Goal: Information Seeking & Learning: Learn about a topic

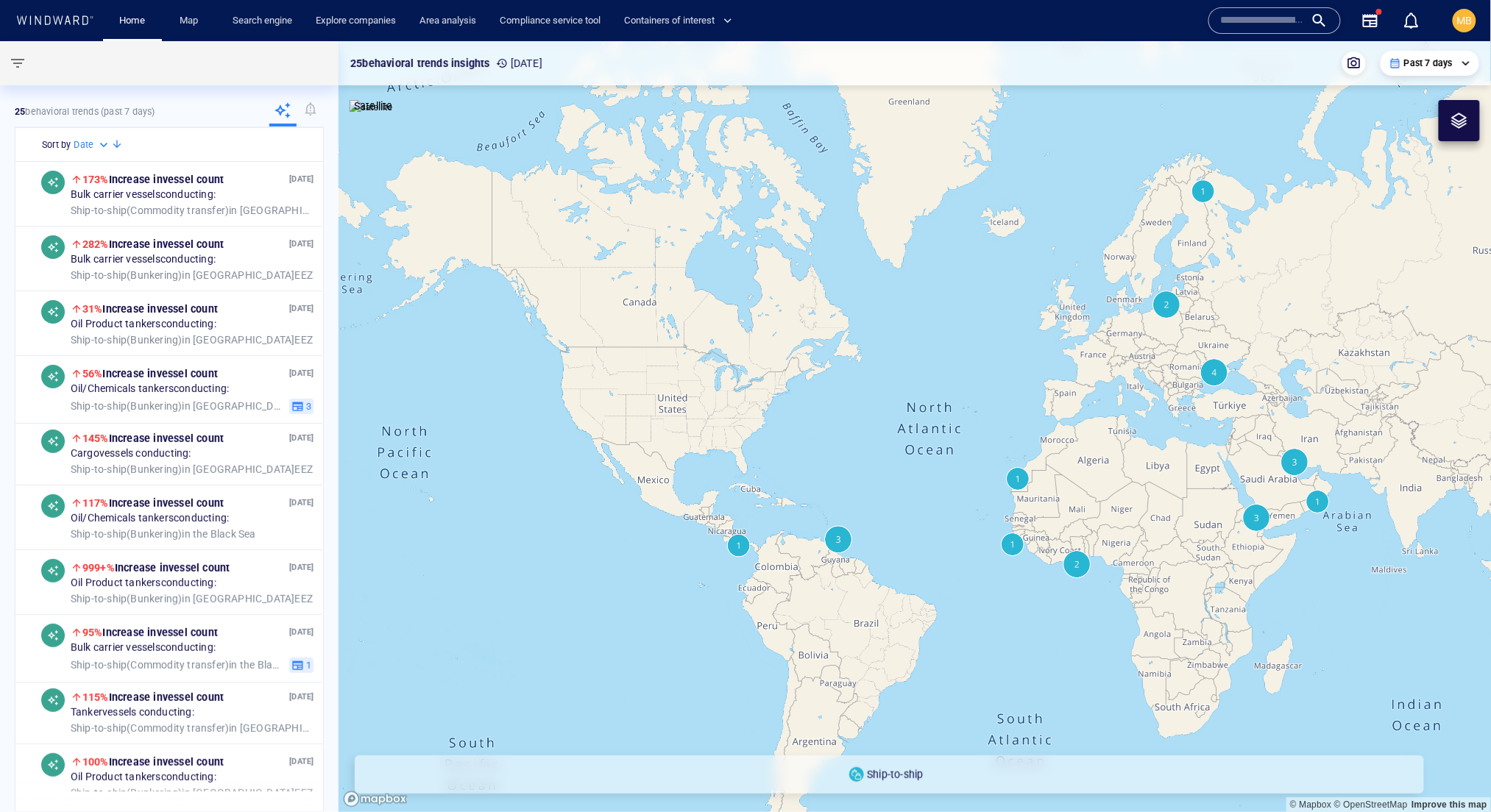
click at [1221, 22] on input "text" at bounding box center [1263, 21] width 84 height 22
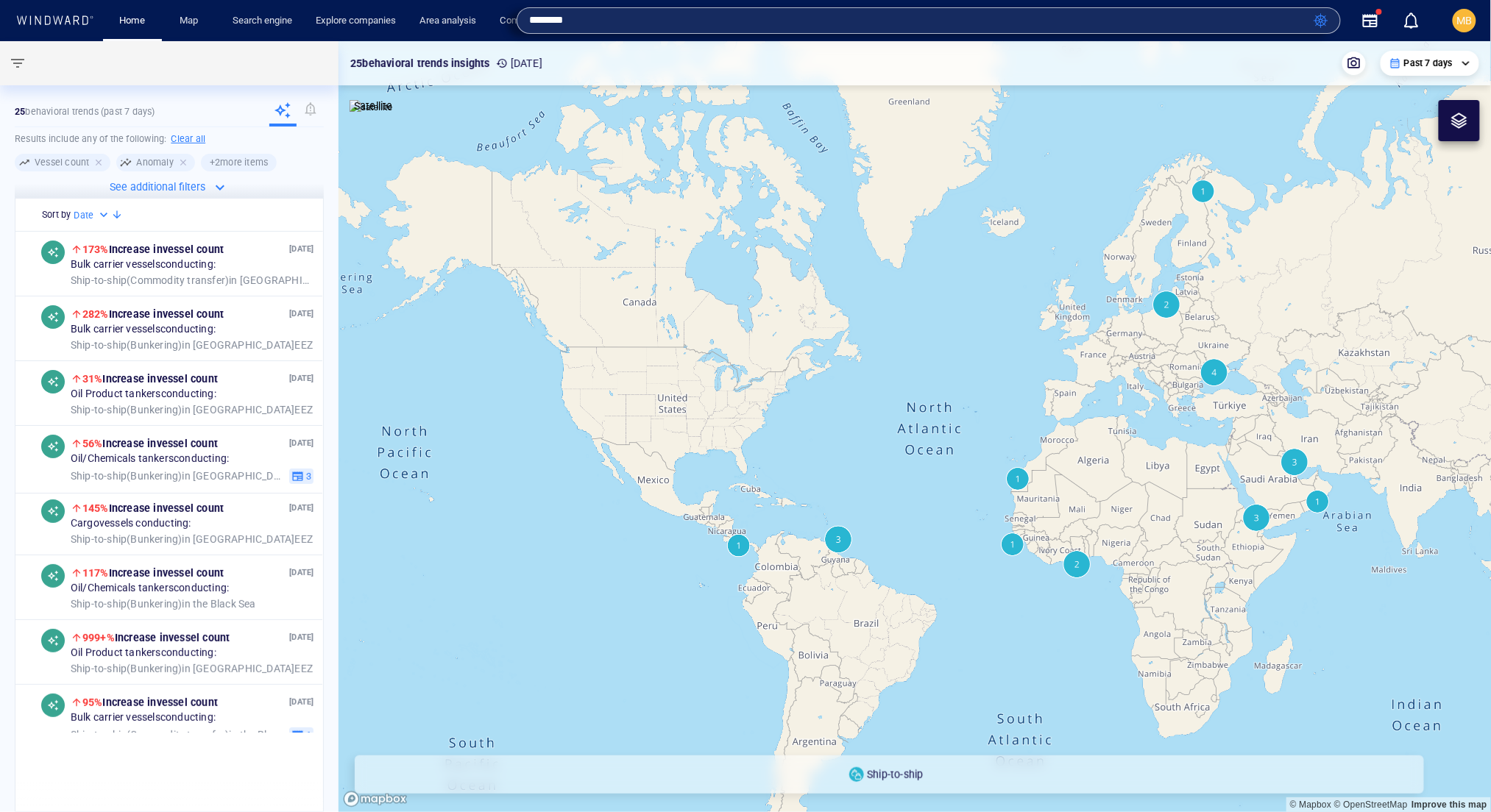
type input "*******"
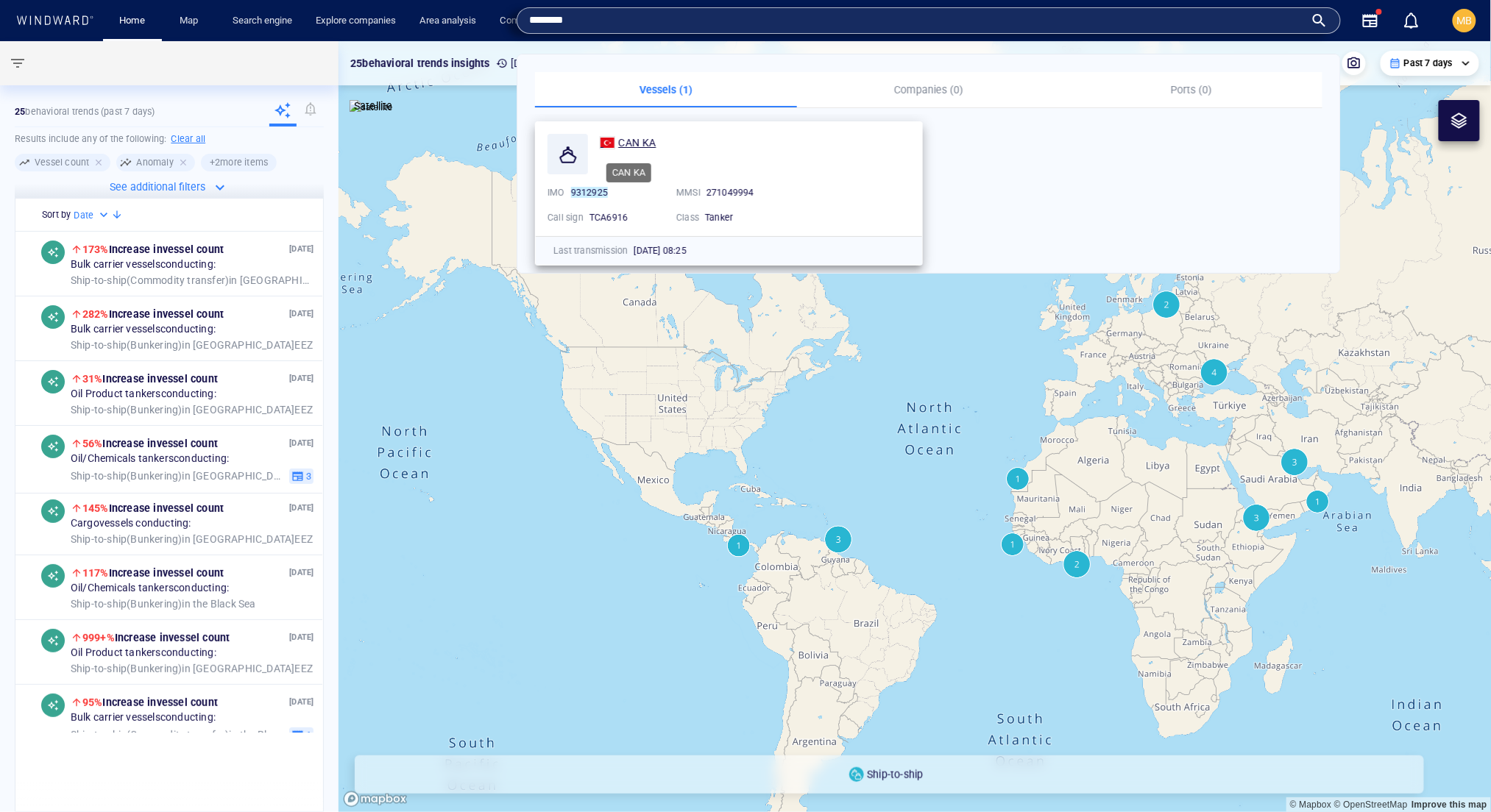
click at [628, 142] on span "CAN KA" at bounding box center [637, 142] width 38 height 12
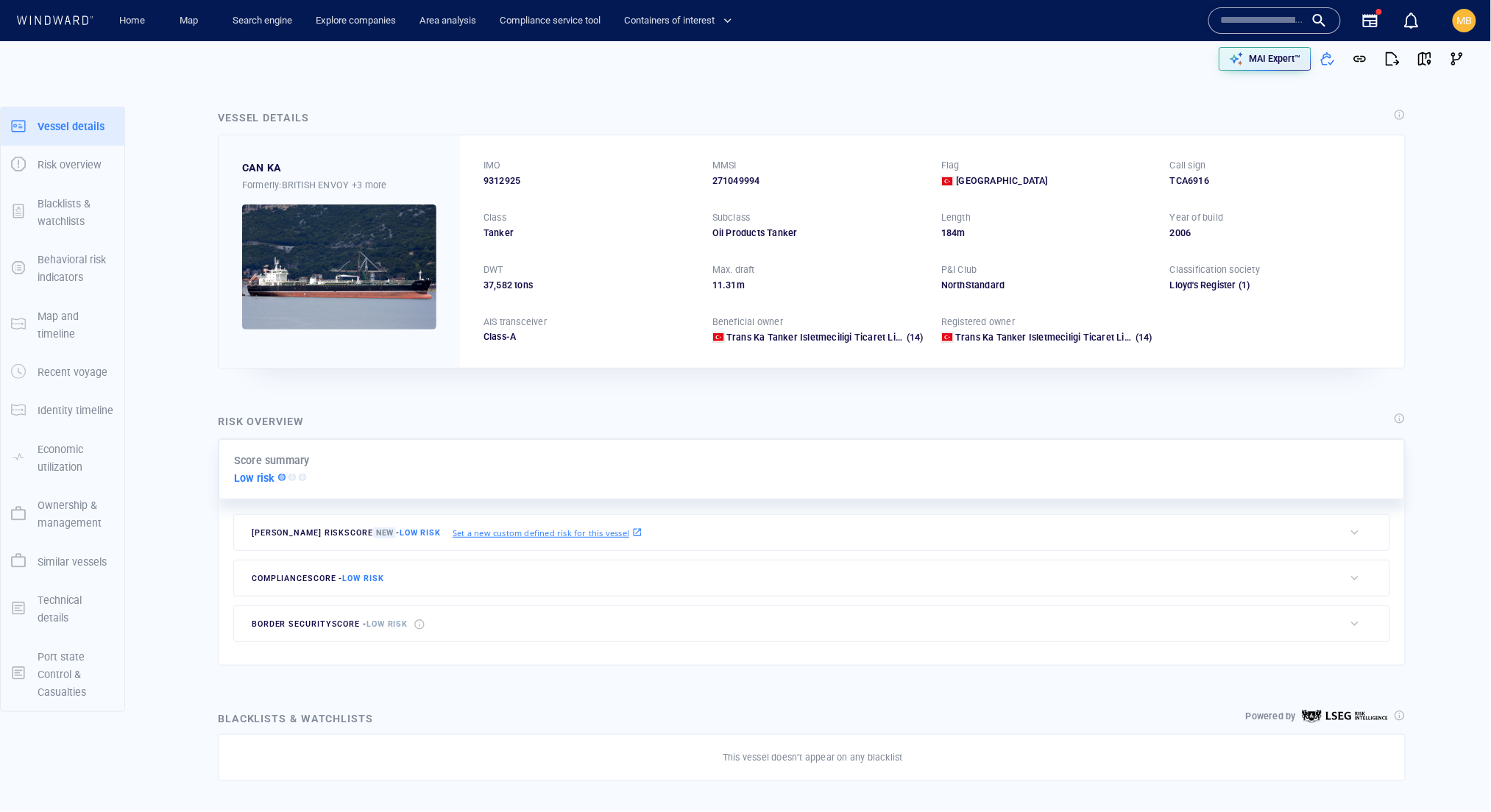
scroll to position [6675, 0]
click at [189, 24] on link "Map" at bounding box center [191, 21] width 35 height 26
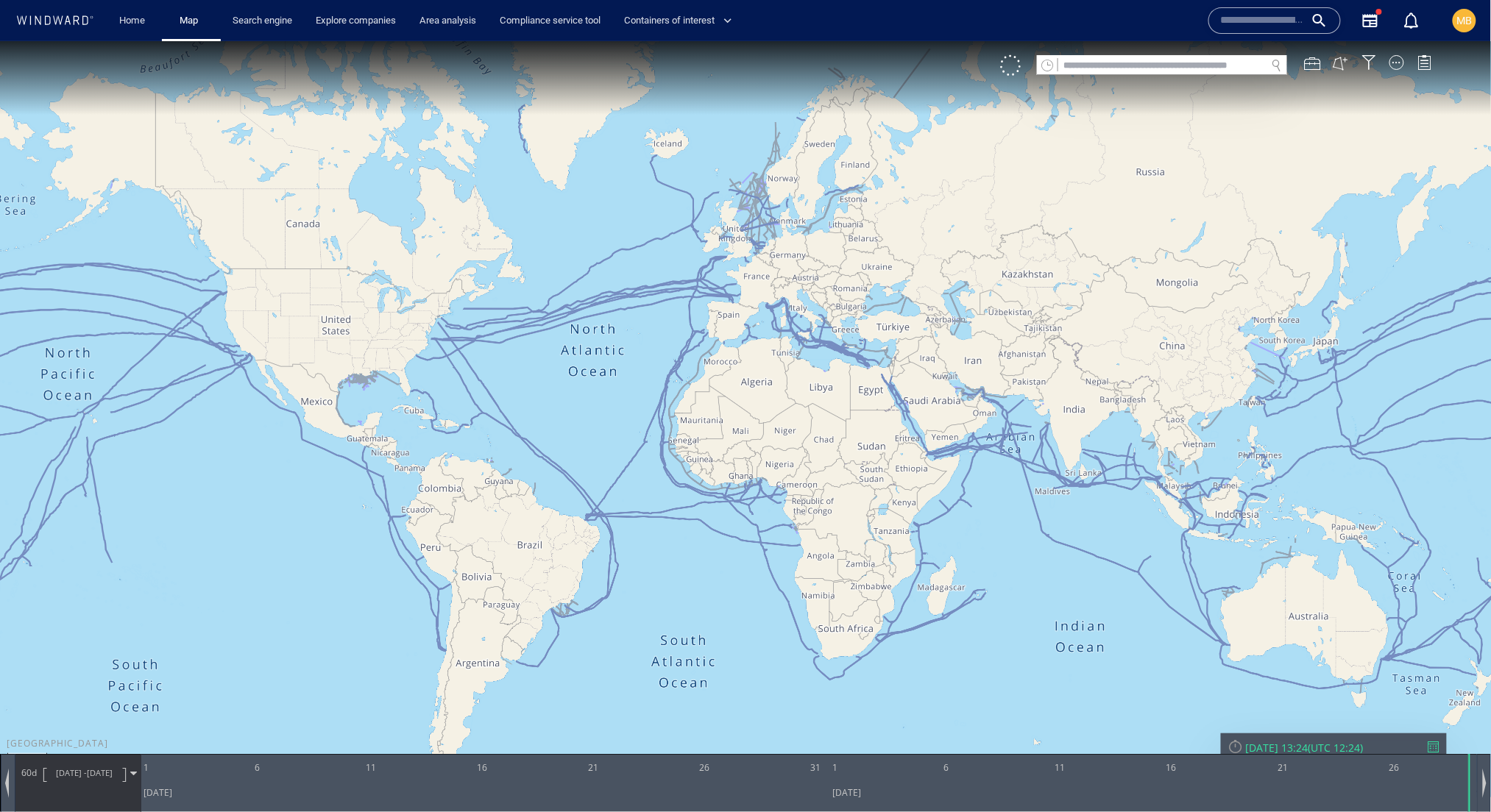
click at [1095, 65] on input "text" at bounding box center [1162, 65] width 208 height 20
paste input "*******"
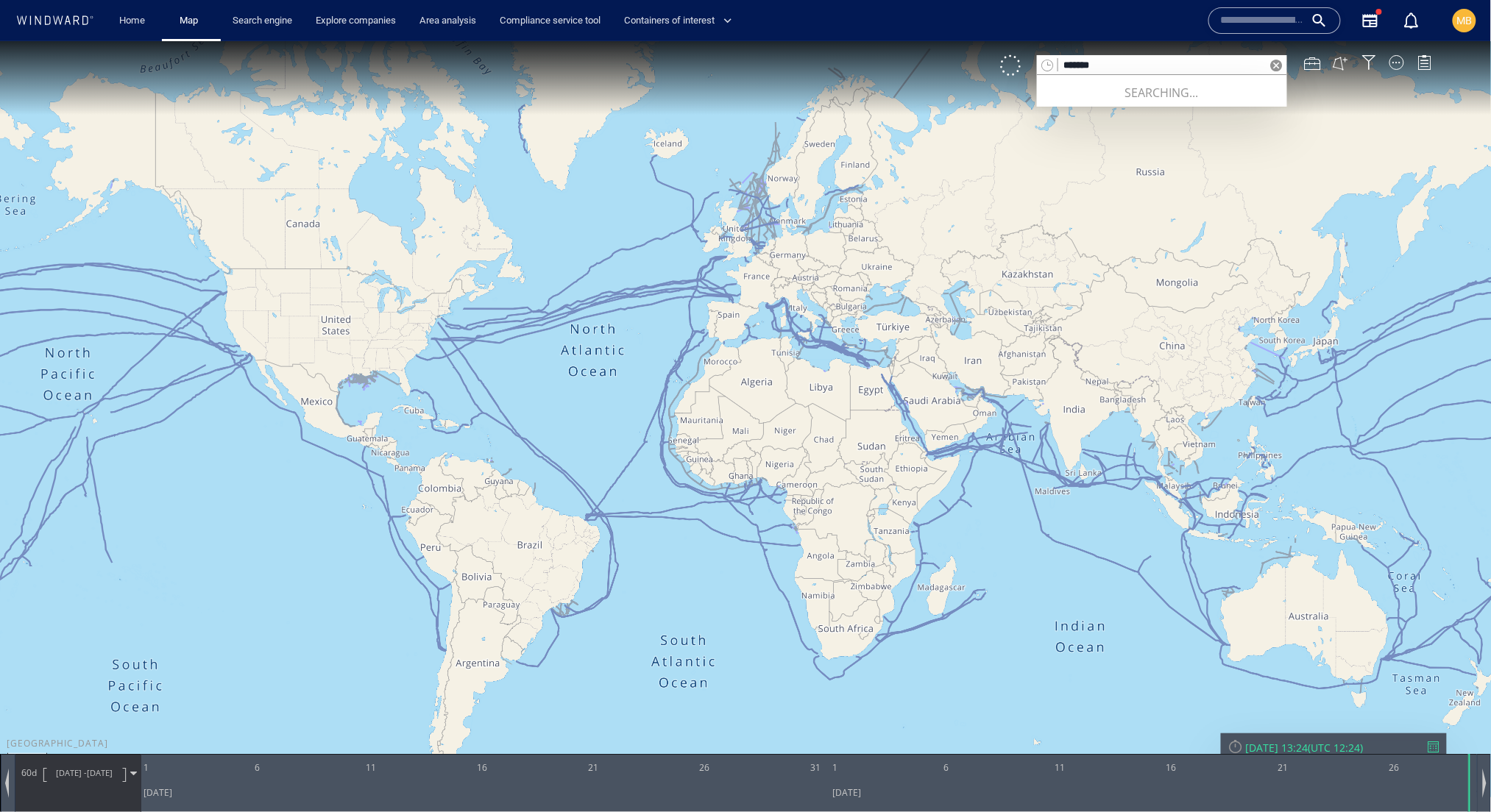
type input "*******"
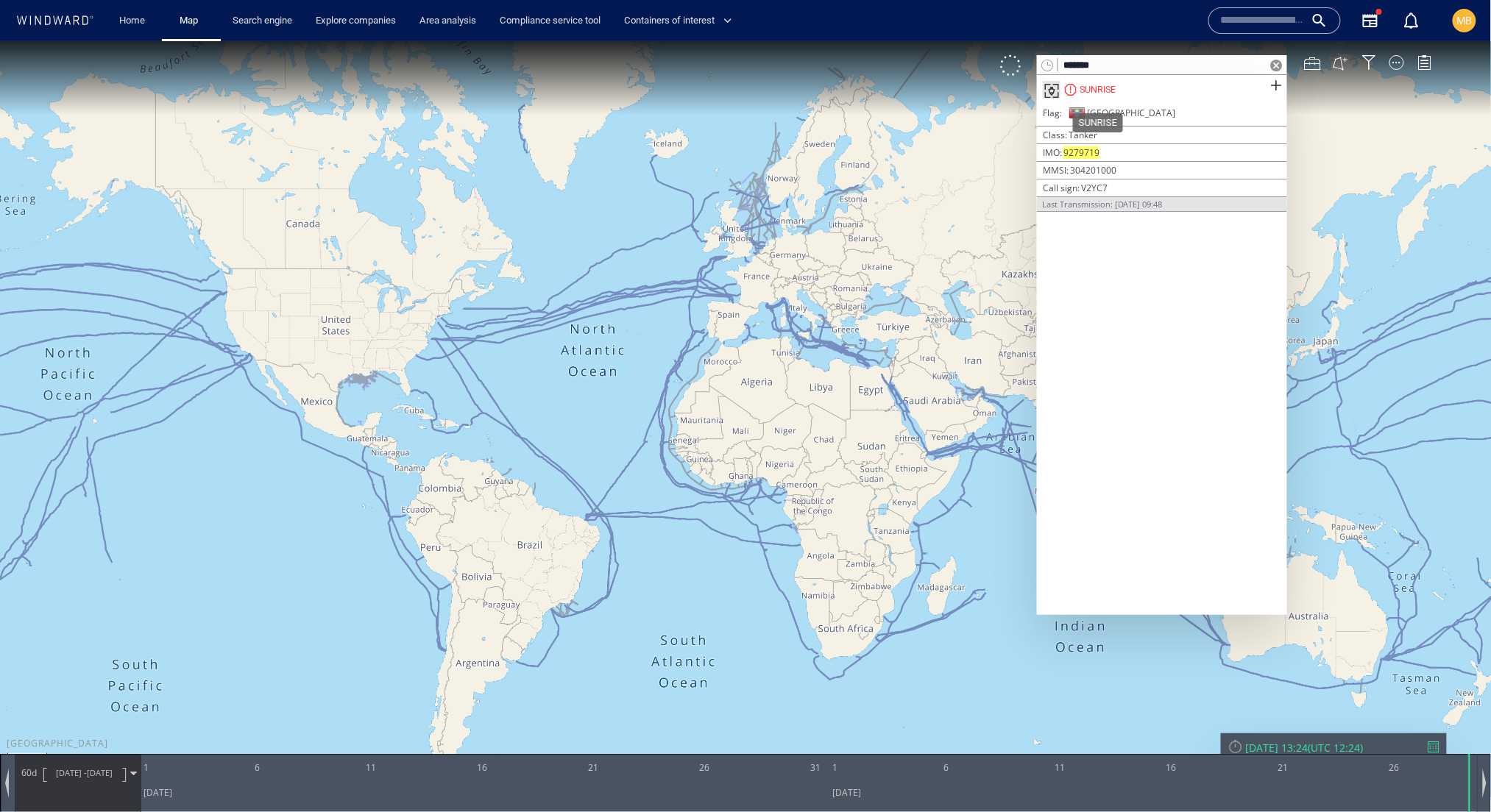
click at [1095, 92] on div "SUNRISE" at bounding box center [1097, 89] width 36 height 13
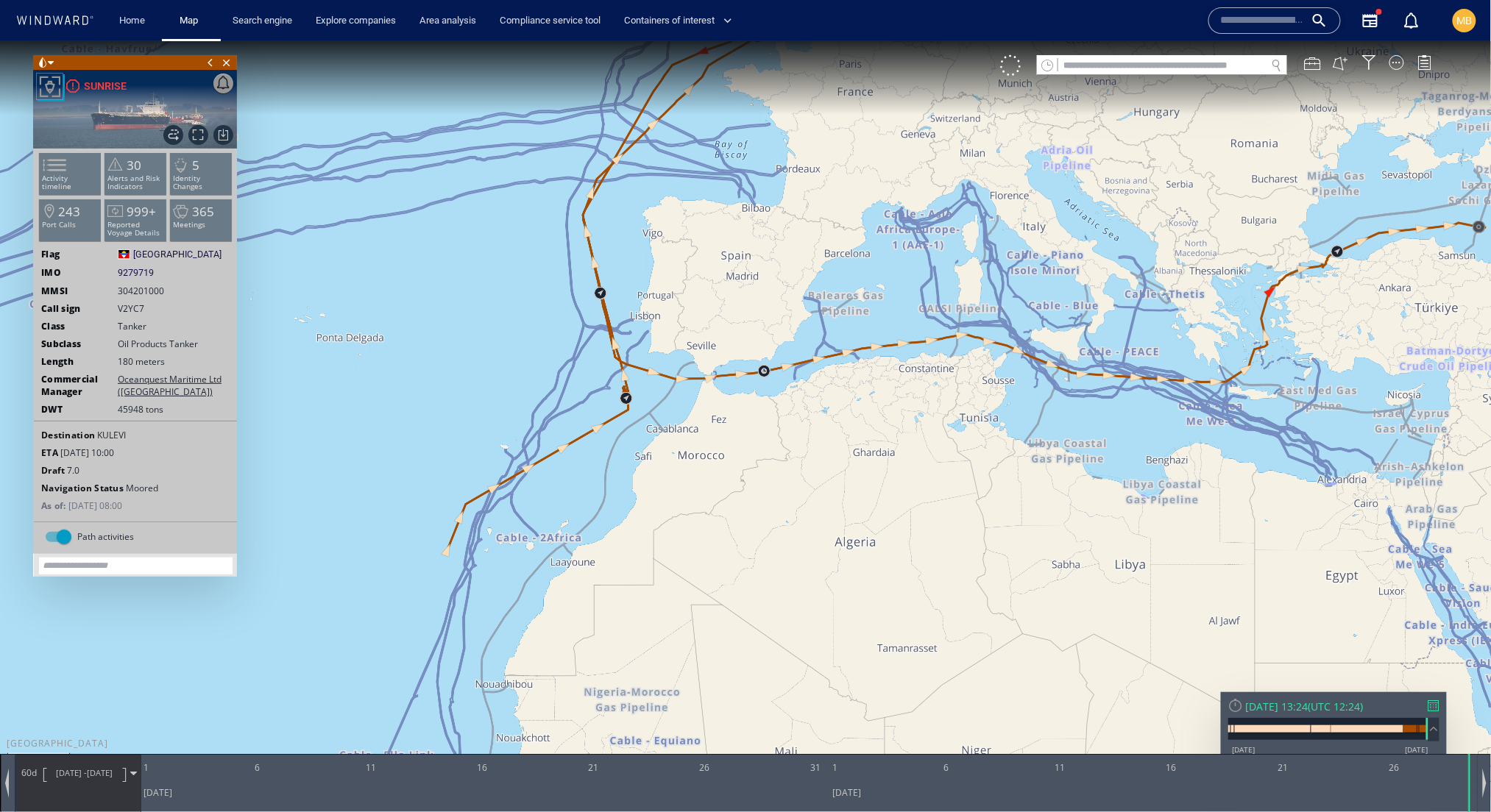
drag, startPoint x: 648, startPoint y: 257, endPoint x: 602, endPoint y: 423, distance: 172.3
click at [604, 422] on canvas "Map" at bounding box center [746, 419] width 1492 height 756
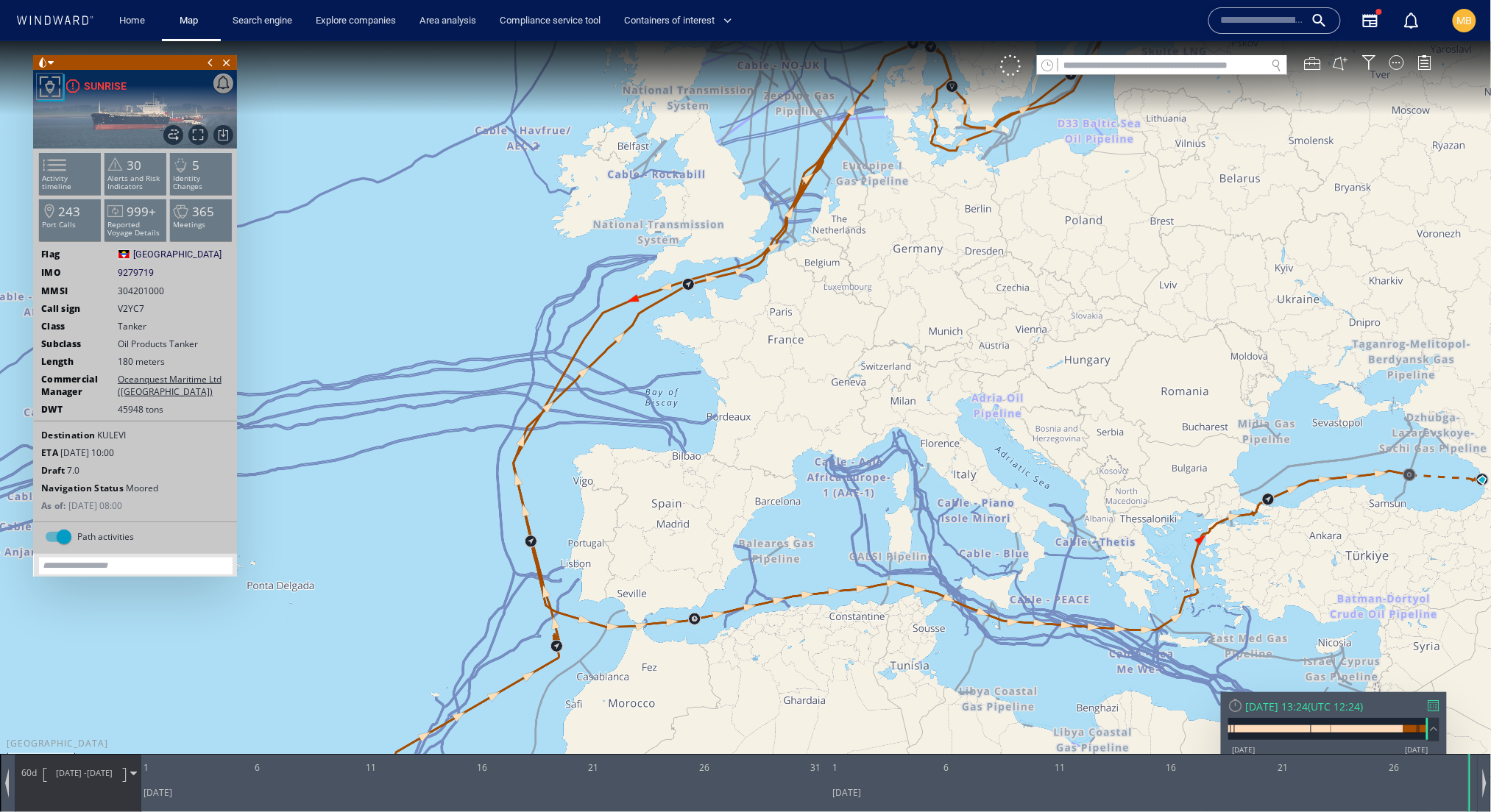
drag, startPoint x: 787, startPoint y: 399, endPoint x: 625, endPoint y: 551, distance: 222.1
click at [643, 538] on canvas "Map" at bounding box center [746, 419] width 1492 height 756
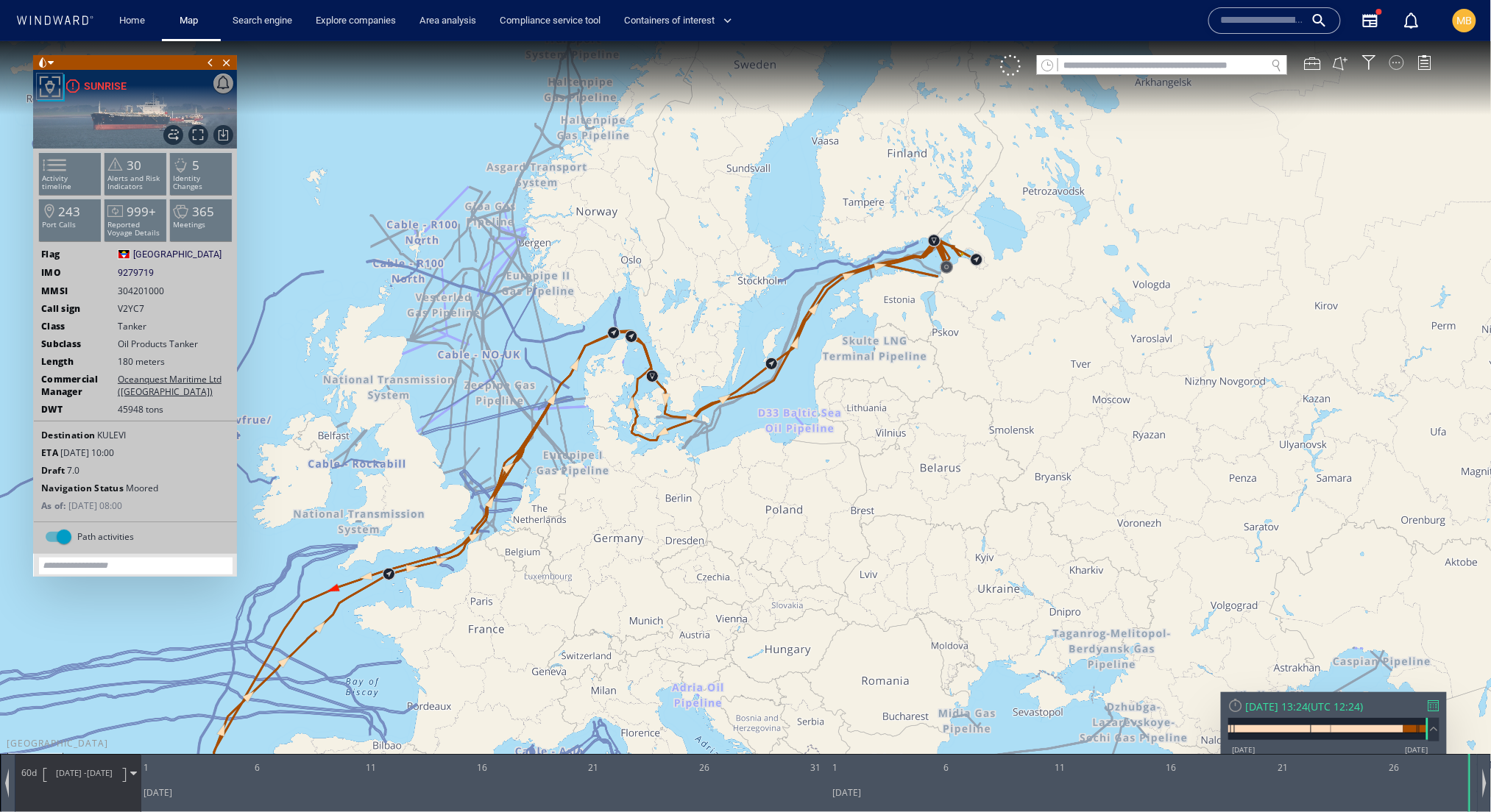
click at [1389, 67] on div at bounding box center [1396, 62] width 15 height 15
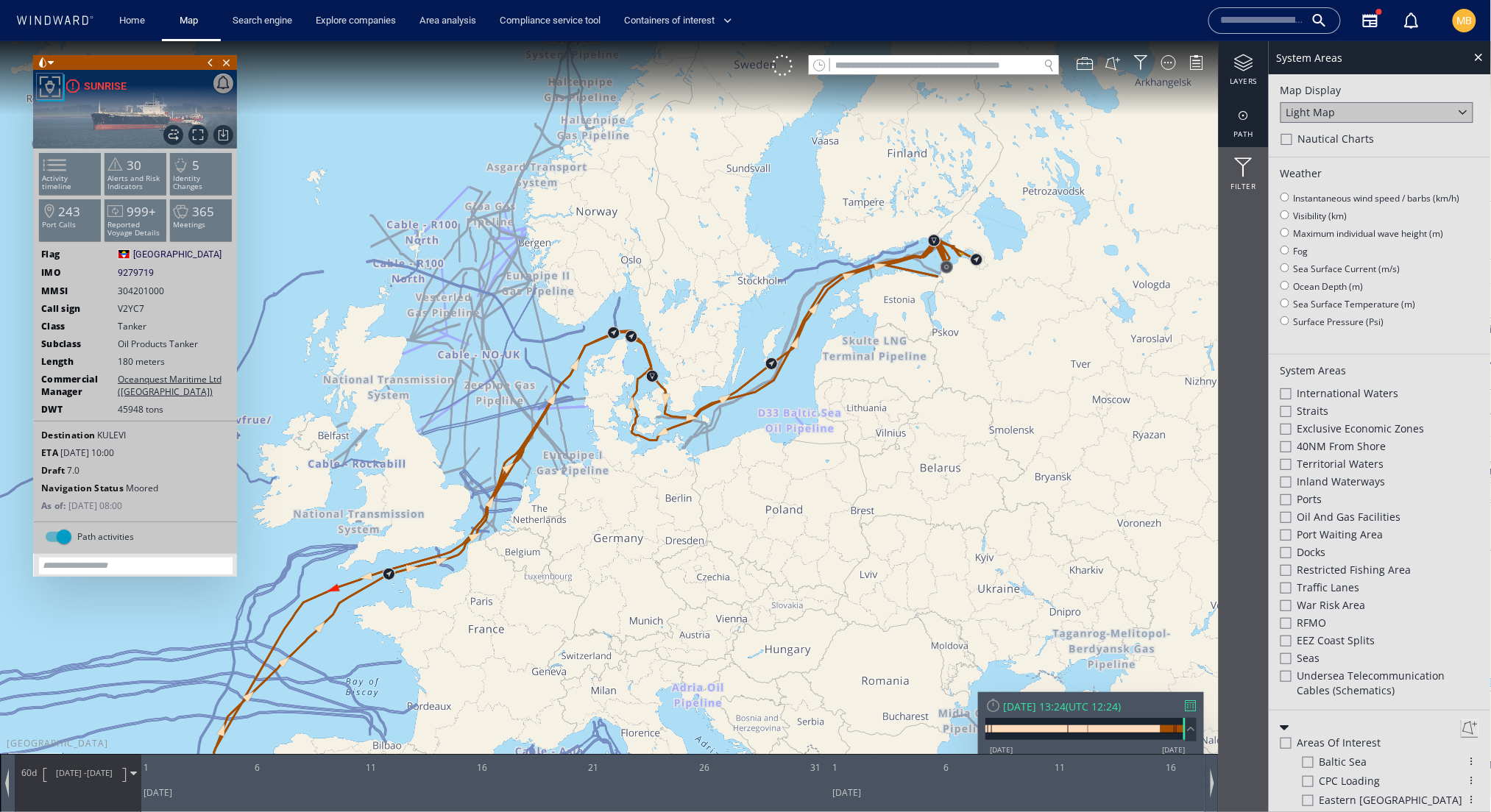
click at [1244, 118] on div at bounding box center [1244, 114] width 50 height 18
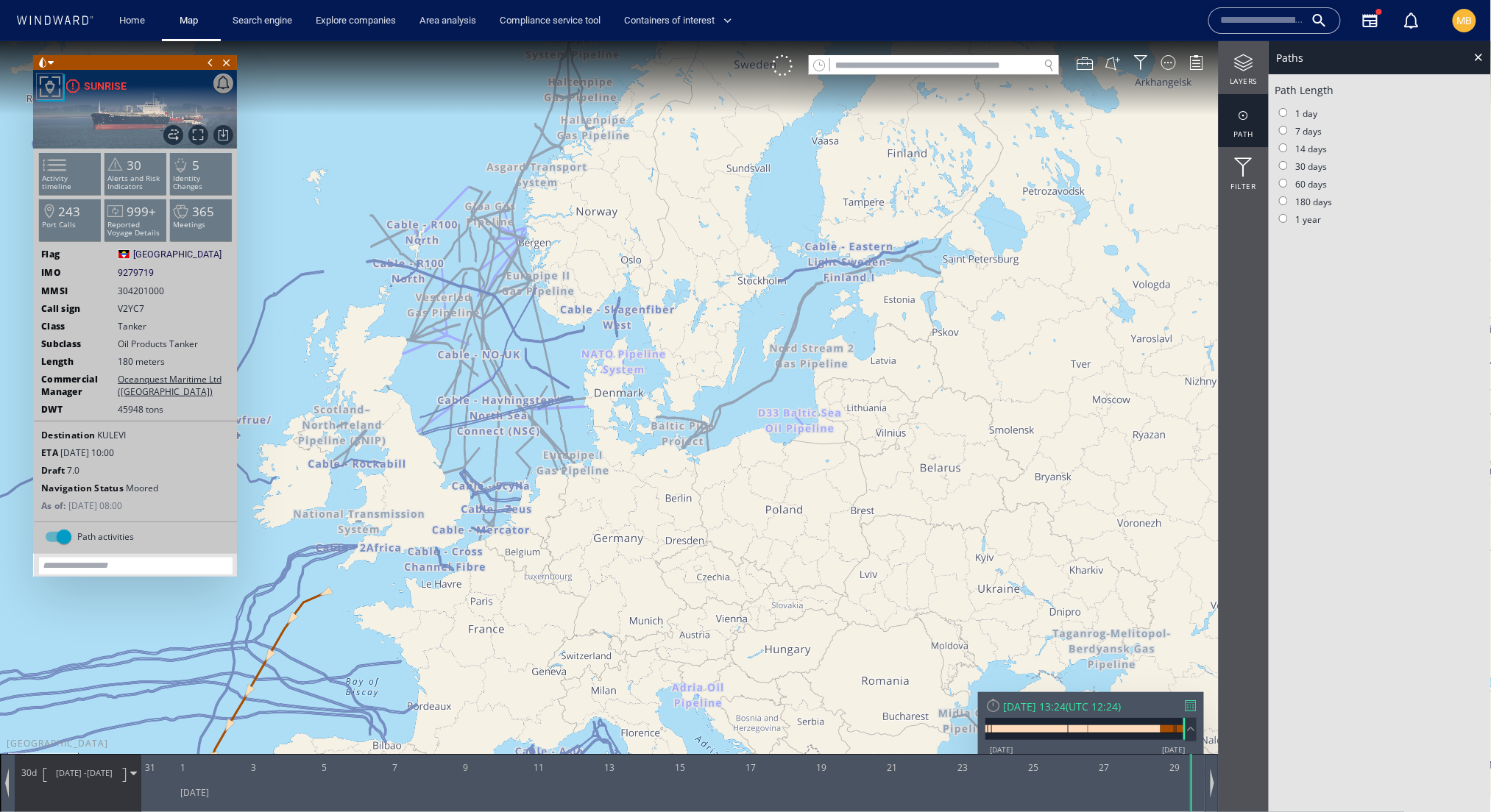
drag, startPoint x: 467, startPoint y: 532, endPoint x: 1066, endPoint y: 274, distance: 652.2
click at [1064, 274] on canvas "Map" at bounding box center [746, 419] width 1492 height 756
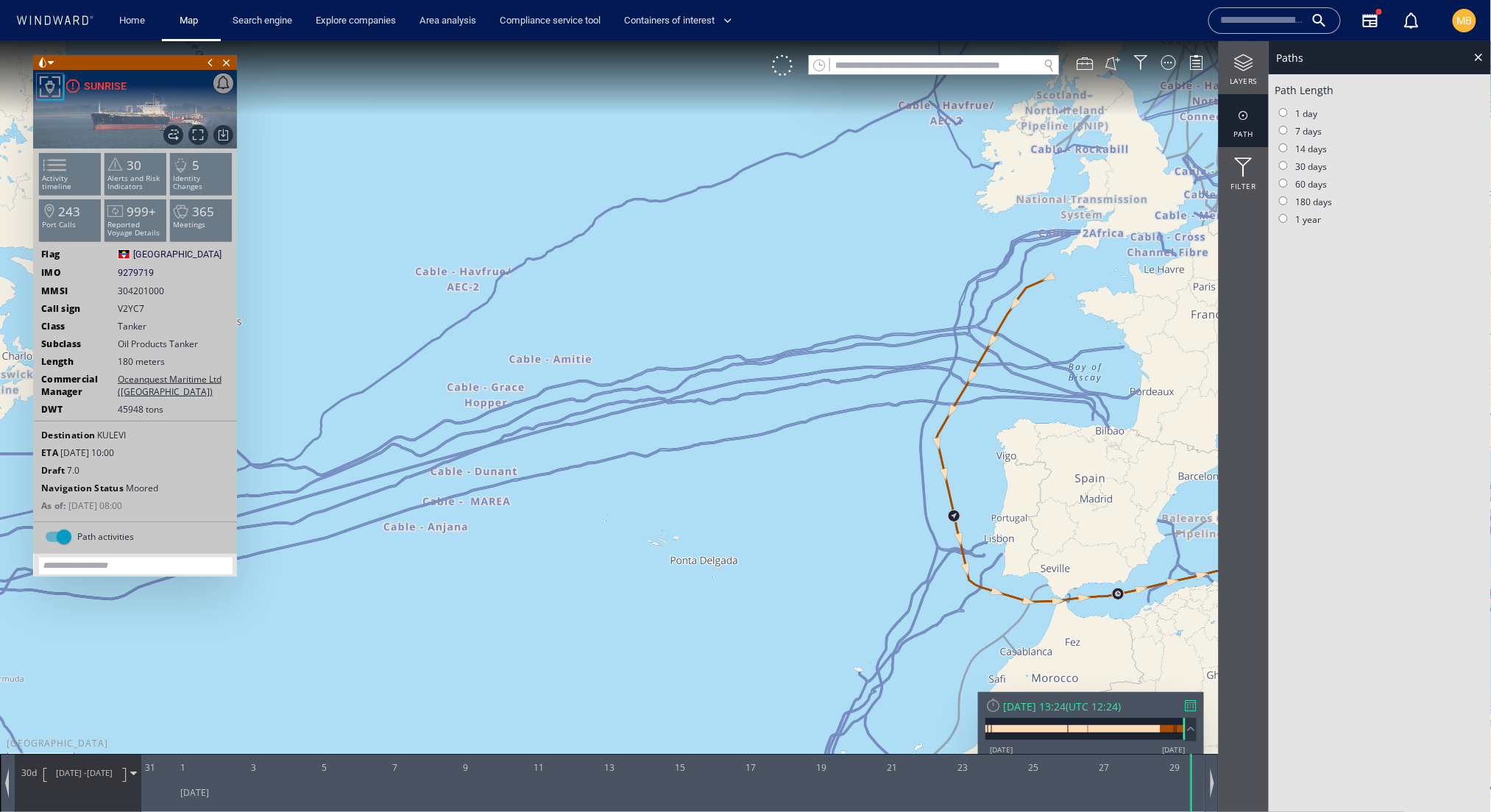
drag, startPoint x: 870, startPoint y: 427, endPoint x: 849, endPoint y: 412, distance: 25.8
click at [857, 417] on canvas "Map" at bounding box center [746, 419] width 1492 height 756
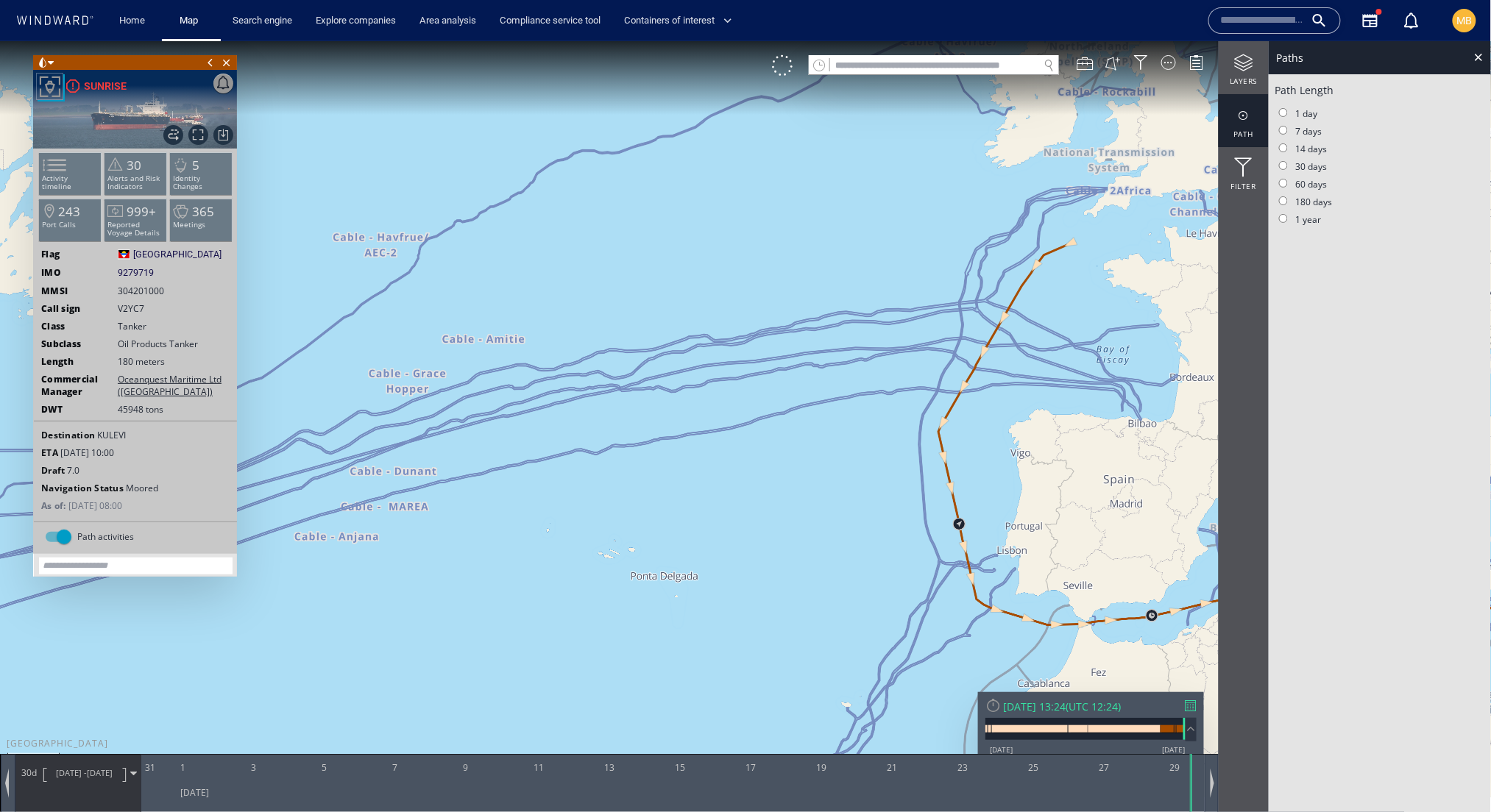
click at [990, 59] on input "text" at bounding box center [934, 65] width 208 height 20
paste input "*******"
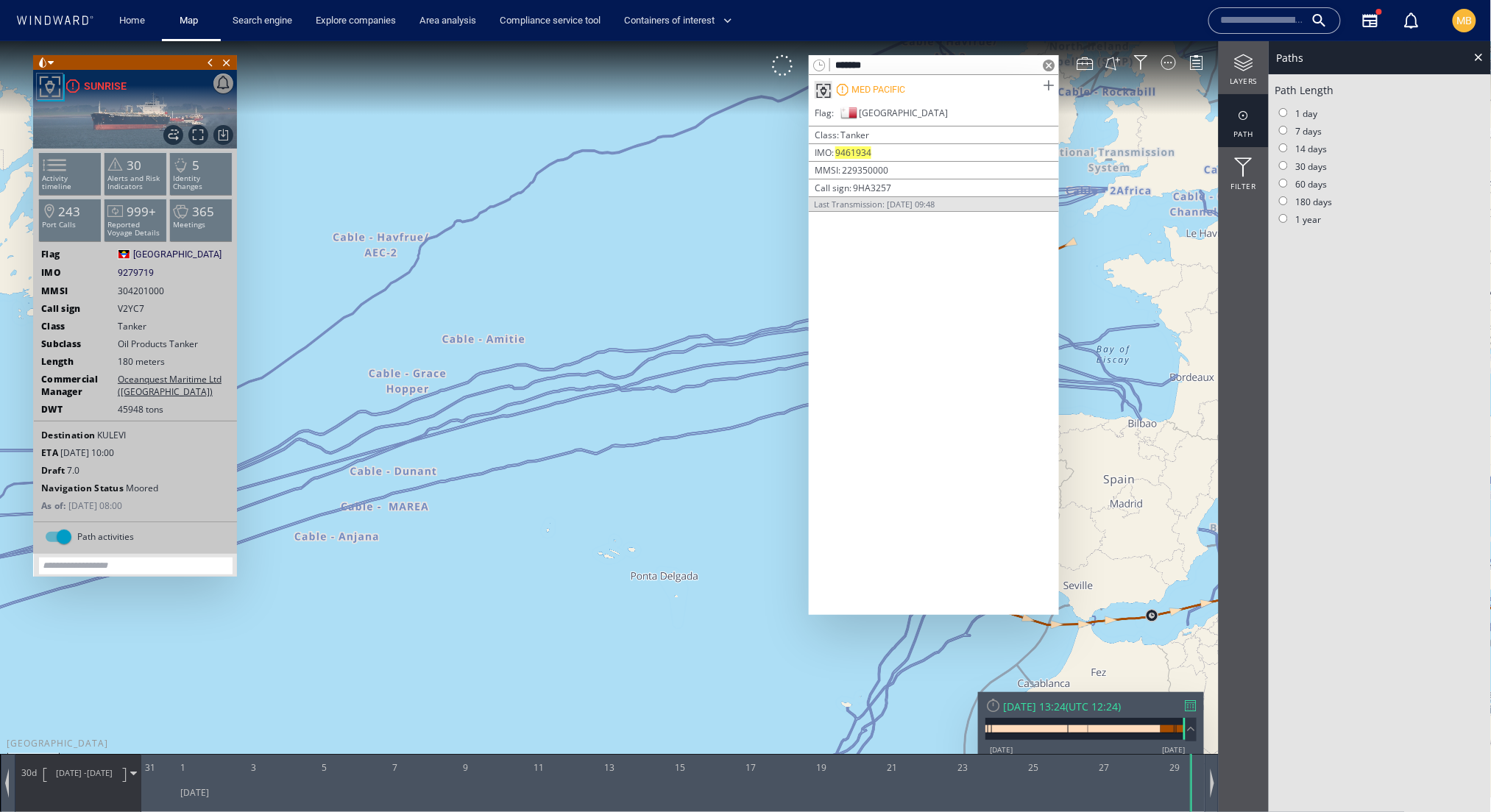
type input "*******"
click at [1039, 91] on span at bounding box center [1048, 85] width 18 height 18
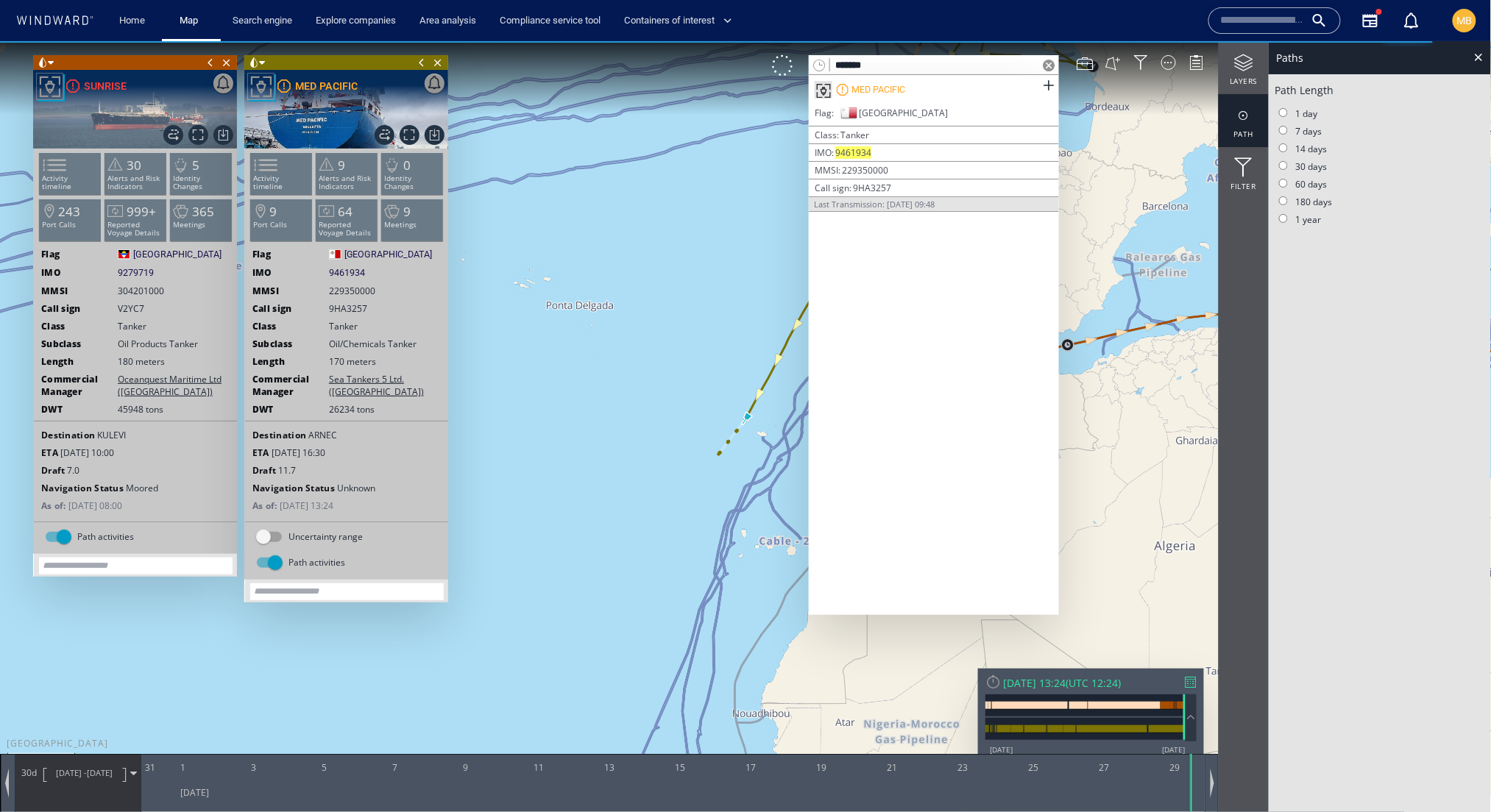
click at [416, 59] on span at bounding box center [422, 62] width 16 height 15
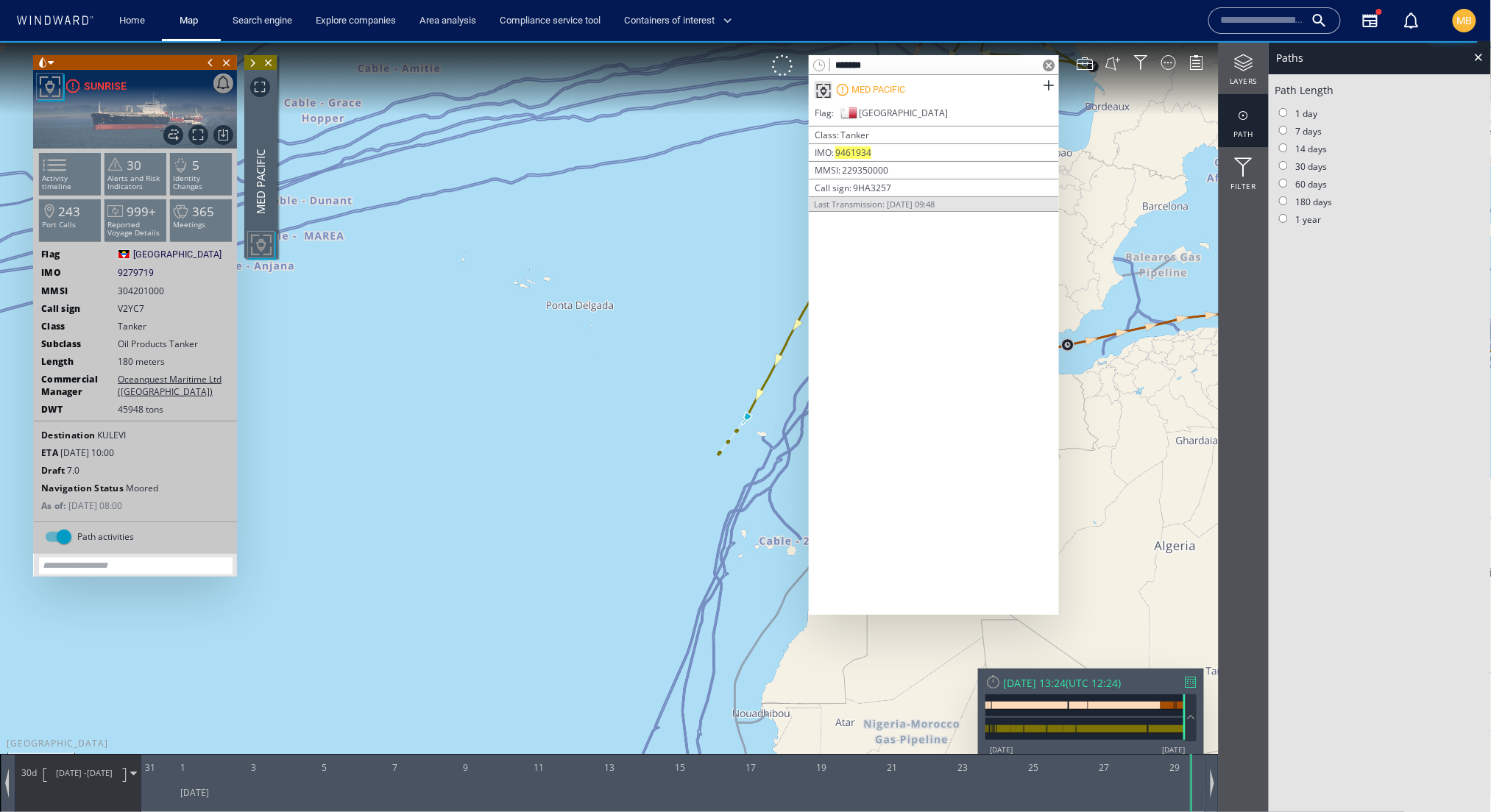
click at [207, 62] on span at bounding box center [210, 62] width 16 height 15
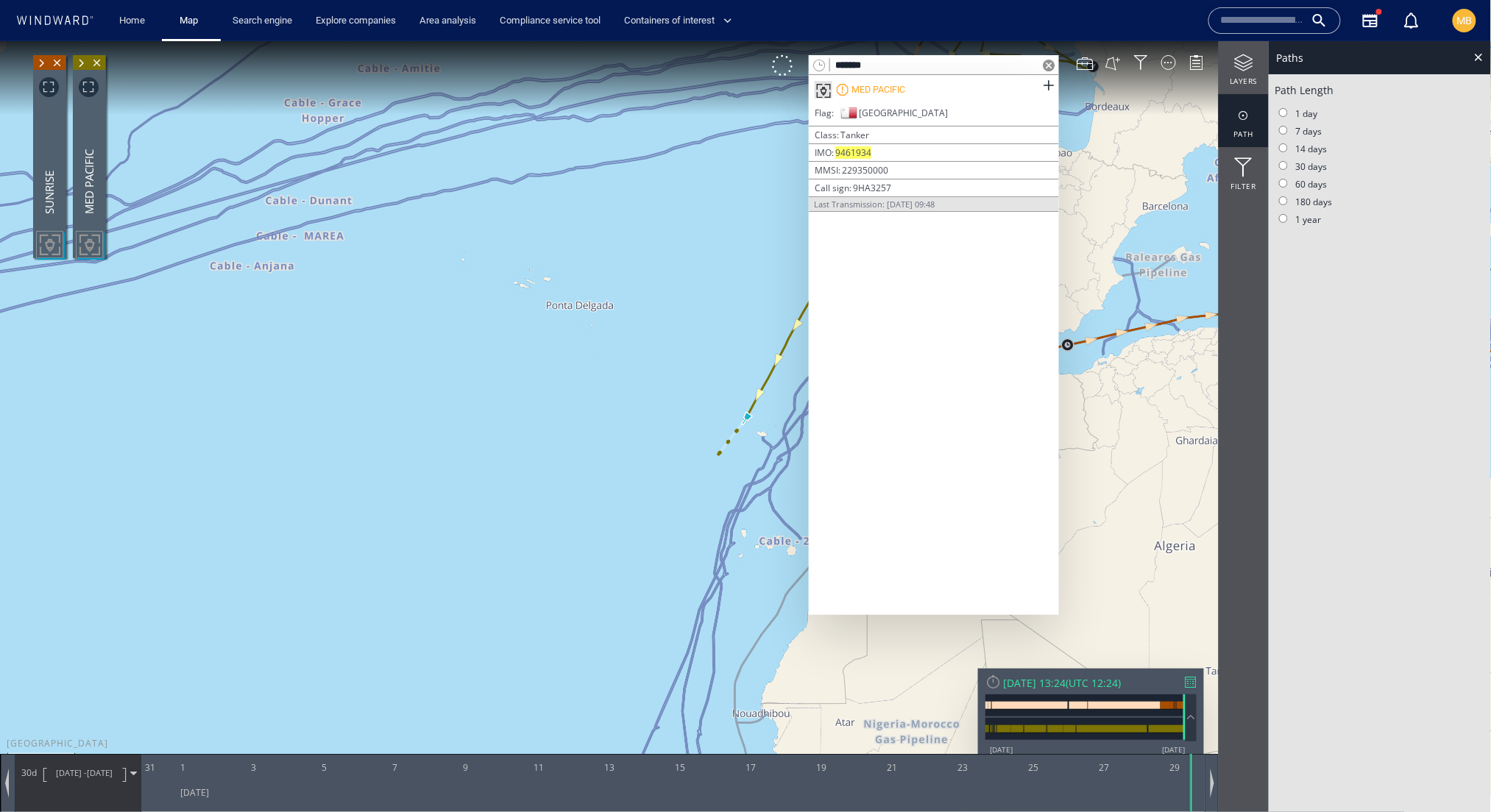
click at [784, 362] on canvas "Map" at bounding box center [746, 419] width 1492 height 756
click at [617, 406] on canvas "Map" at bounding box center [746, 419] width 1492 height 756
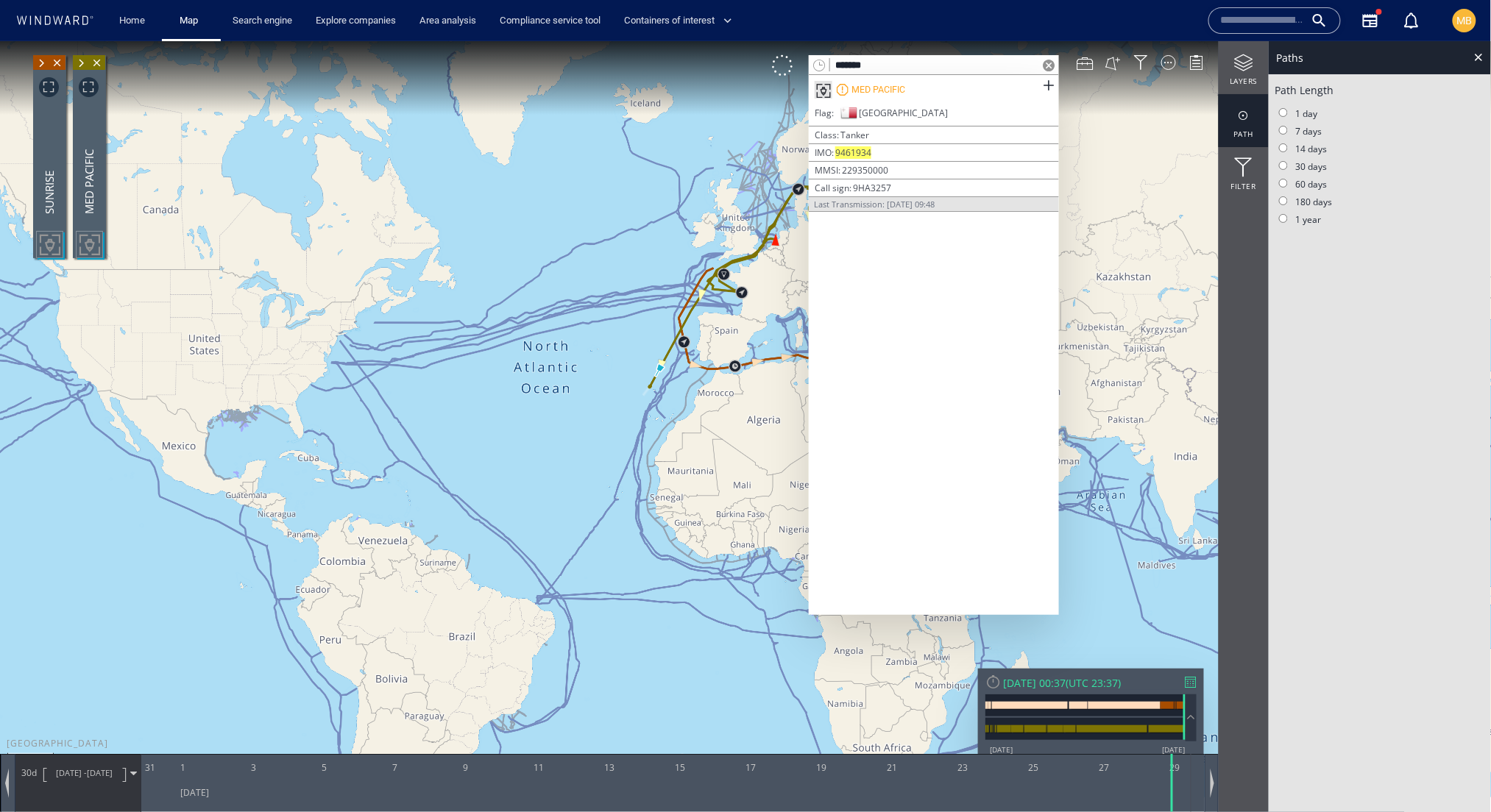
drag, startPoint x: 721, startPoint y: 301, endPoint x: 613, endPoint y: 343, distance: 115.9
click at [614, 341] on canvas "Map" at bounding box center [746, 419] width 1492 height 756
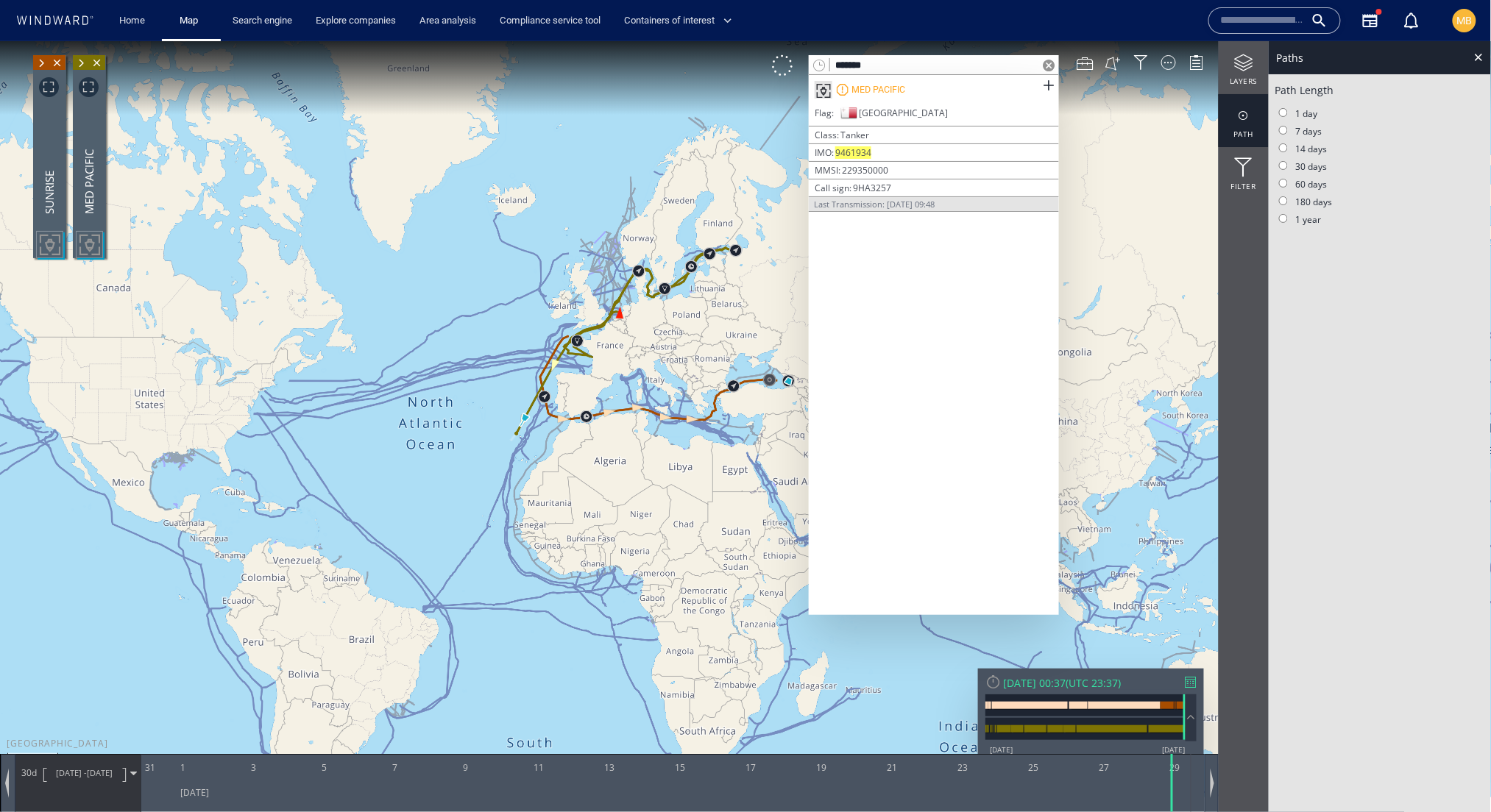
click at [613, 343] on canvas "Map" at bounding box center [746, 419] width 1492 height 756
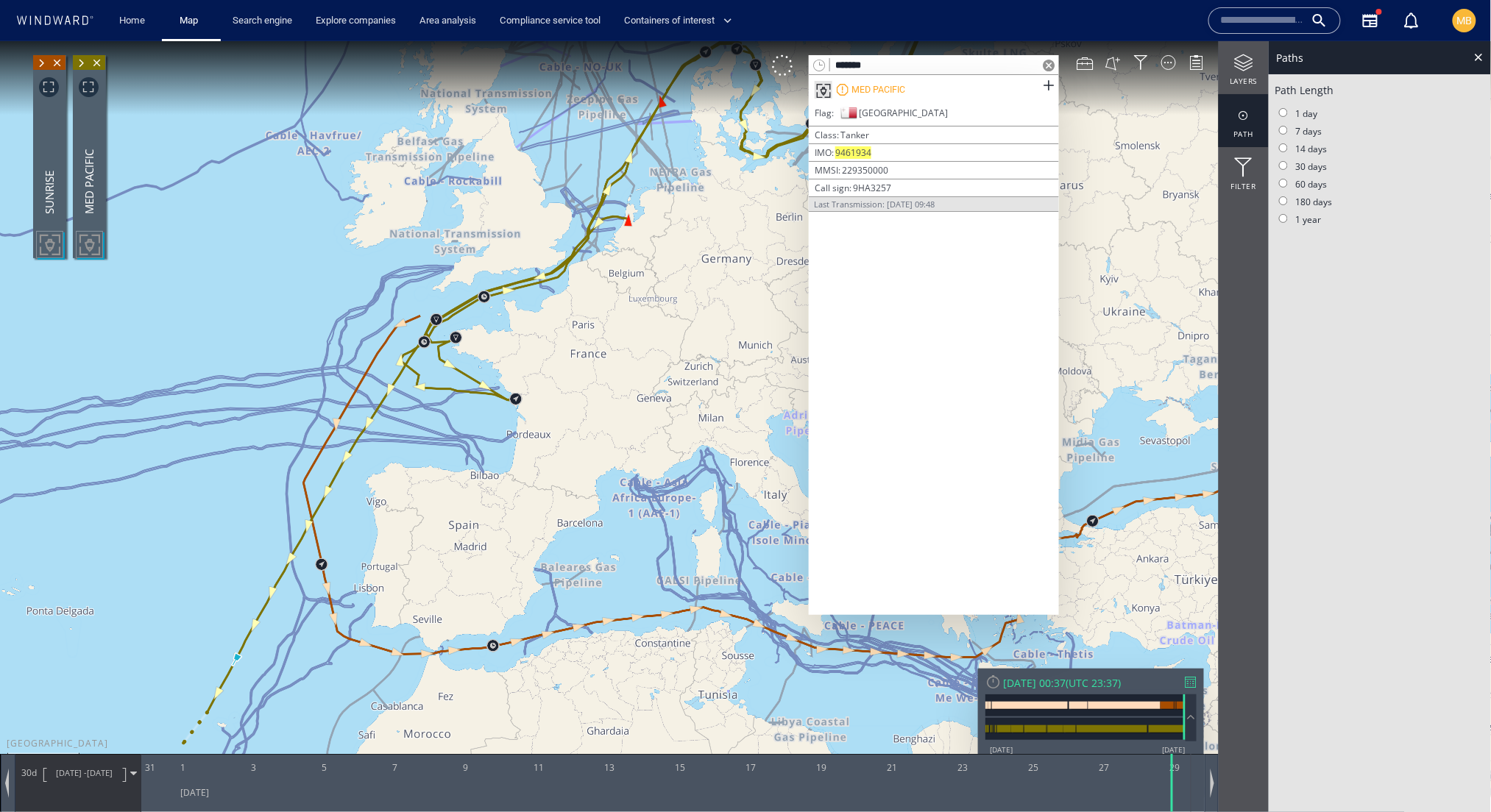
drag, startPoint x: 631, startPoint y: 323, endPoint x: 577, endPoint y: 404, distance: 97.3
click at [577, 404] on canvas "Map" at bounding box center [746, 419] width 1492 height 756
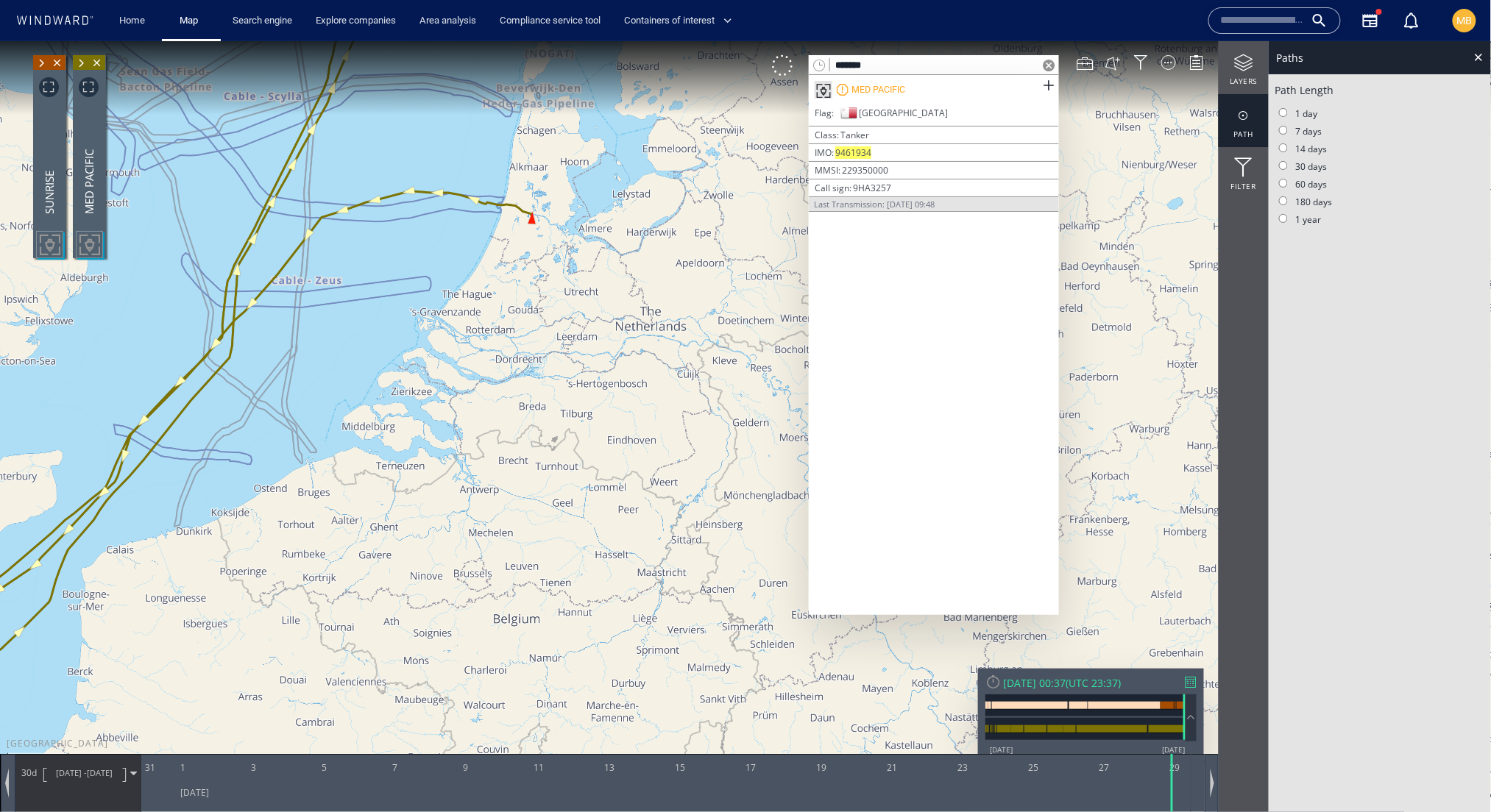
drag, startPoint x: 539, startPoint y: 267, endPoint x: 545, endPoint y: 342, distance: 75.2
click at [545, 339] on canvas "Map" at bounding box center [746, 419] width 1492 height 756
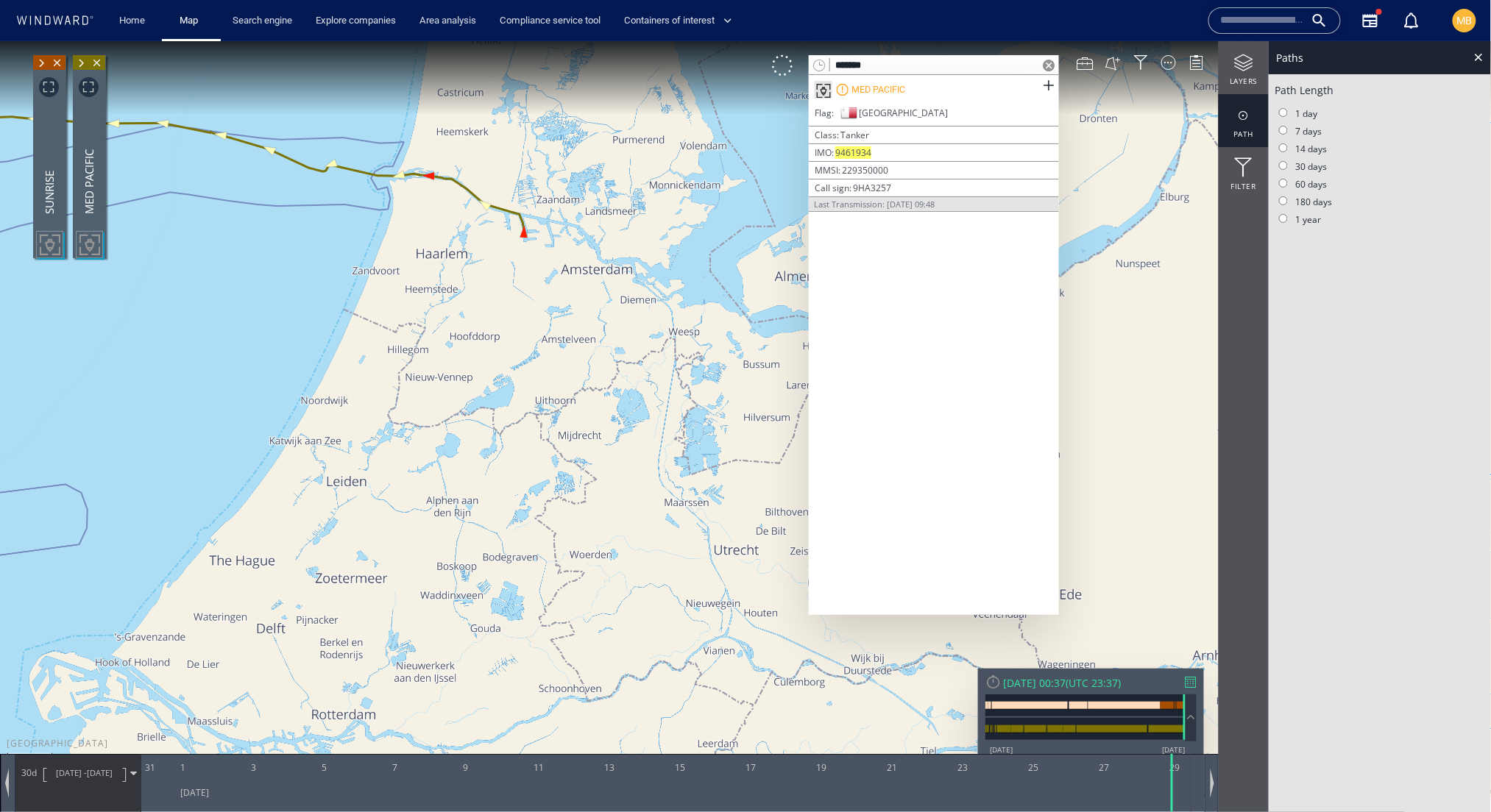
drag, startPoint x: 531, startPoint y: 261, endPoint x: 584, endPoint y: 388, distance: 137.6
click at [586, 385] on canvas "Map" at bounding box center [746, 419] width 1492 height 756
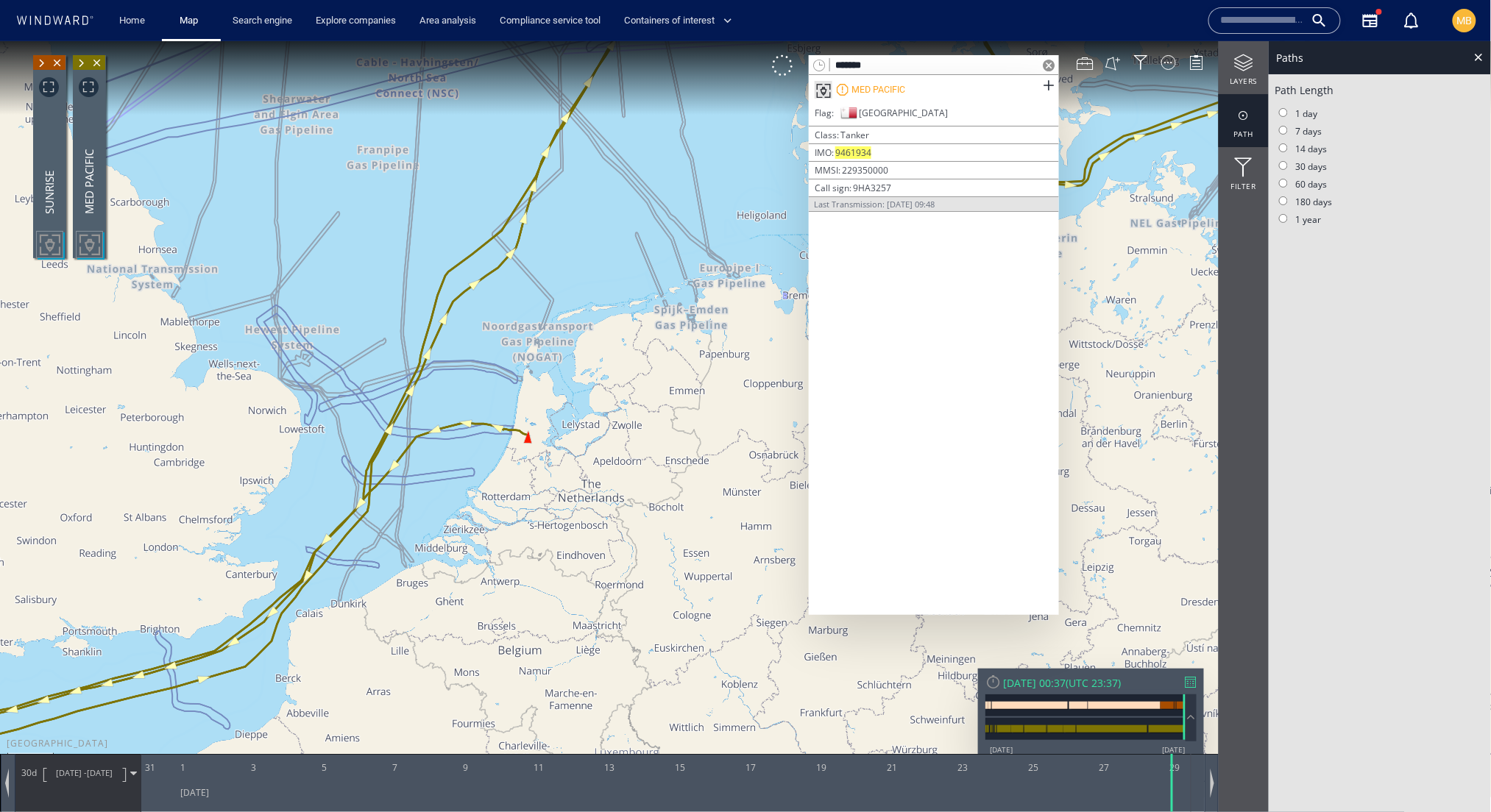
drag, startPoint x: 398, startPoint y: 518, endPoint x: 560, endPoint y: 457, distance: 173.1
click at [558, 457] on canvas "Map" at bounding box center [746, 419] width 1492 height 756
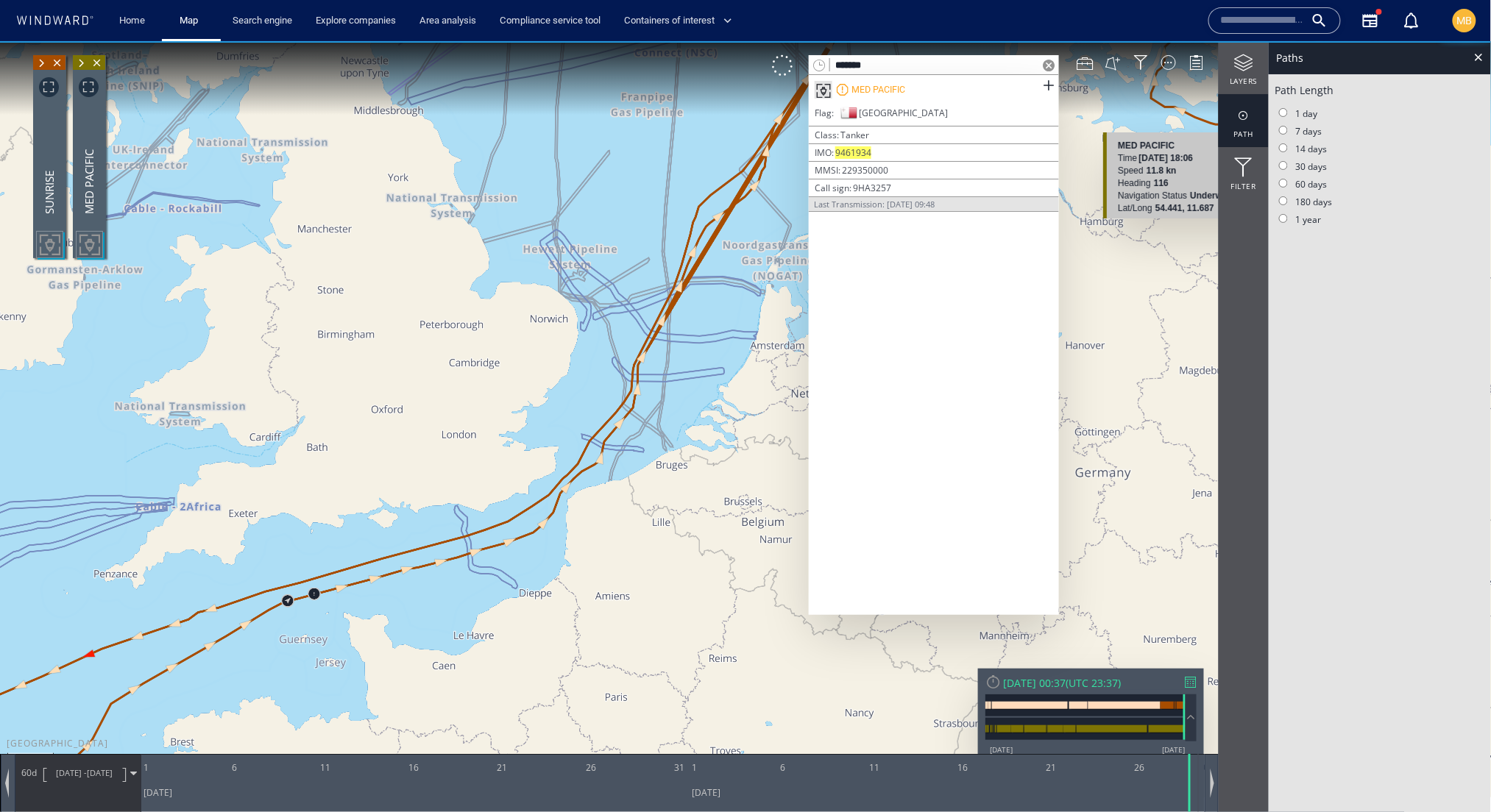
drag, startPoint x: 713, startPoint y: 367, endPoint x: 586, endPoint y: 411, distance: 134.4
click at [590, 410] on canvas "Map" at bounding box center [746, 419] width 1492 height 756
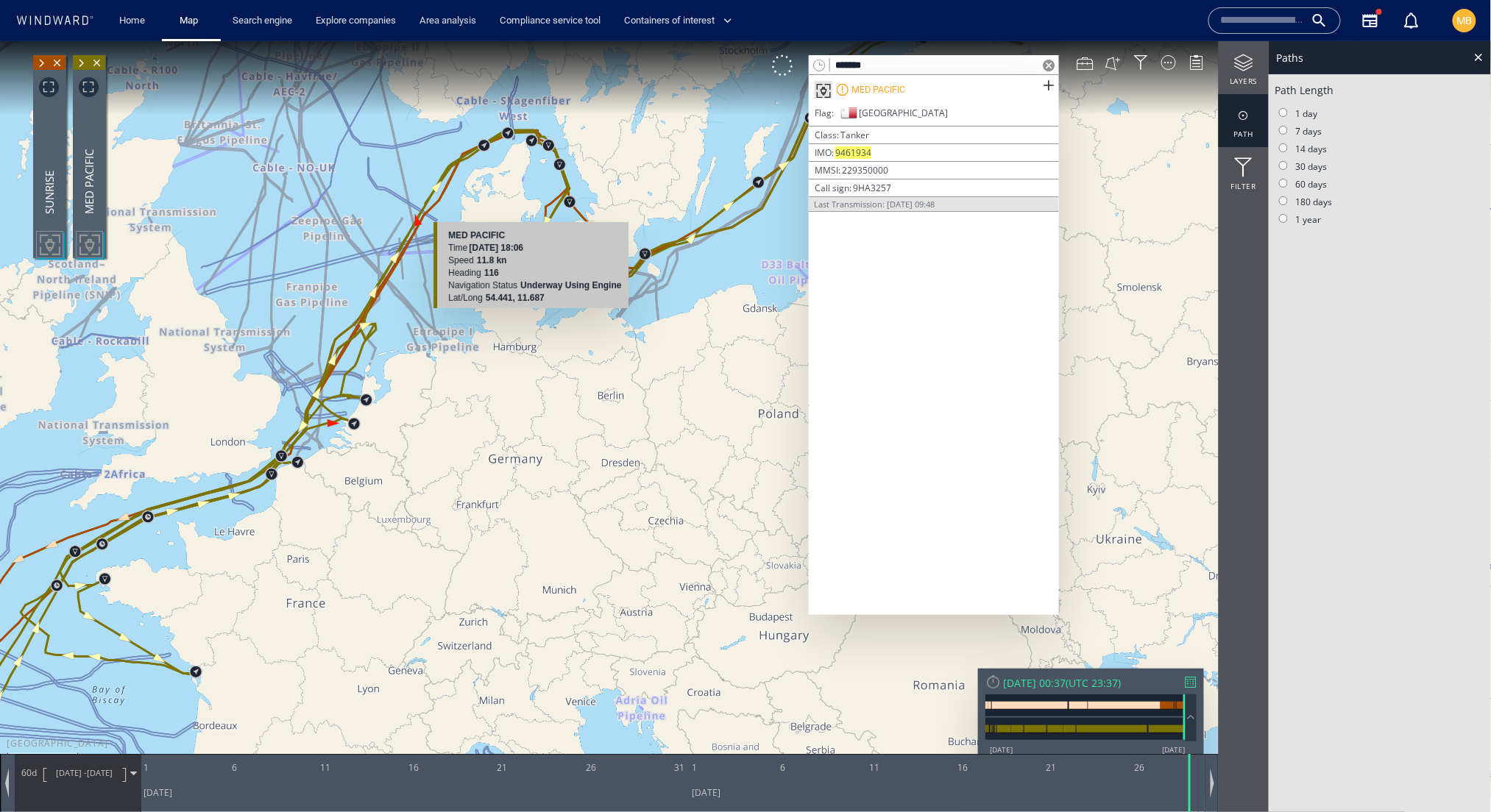
scroll to position [-3, 0]
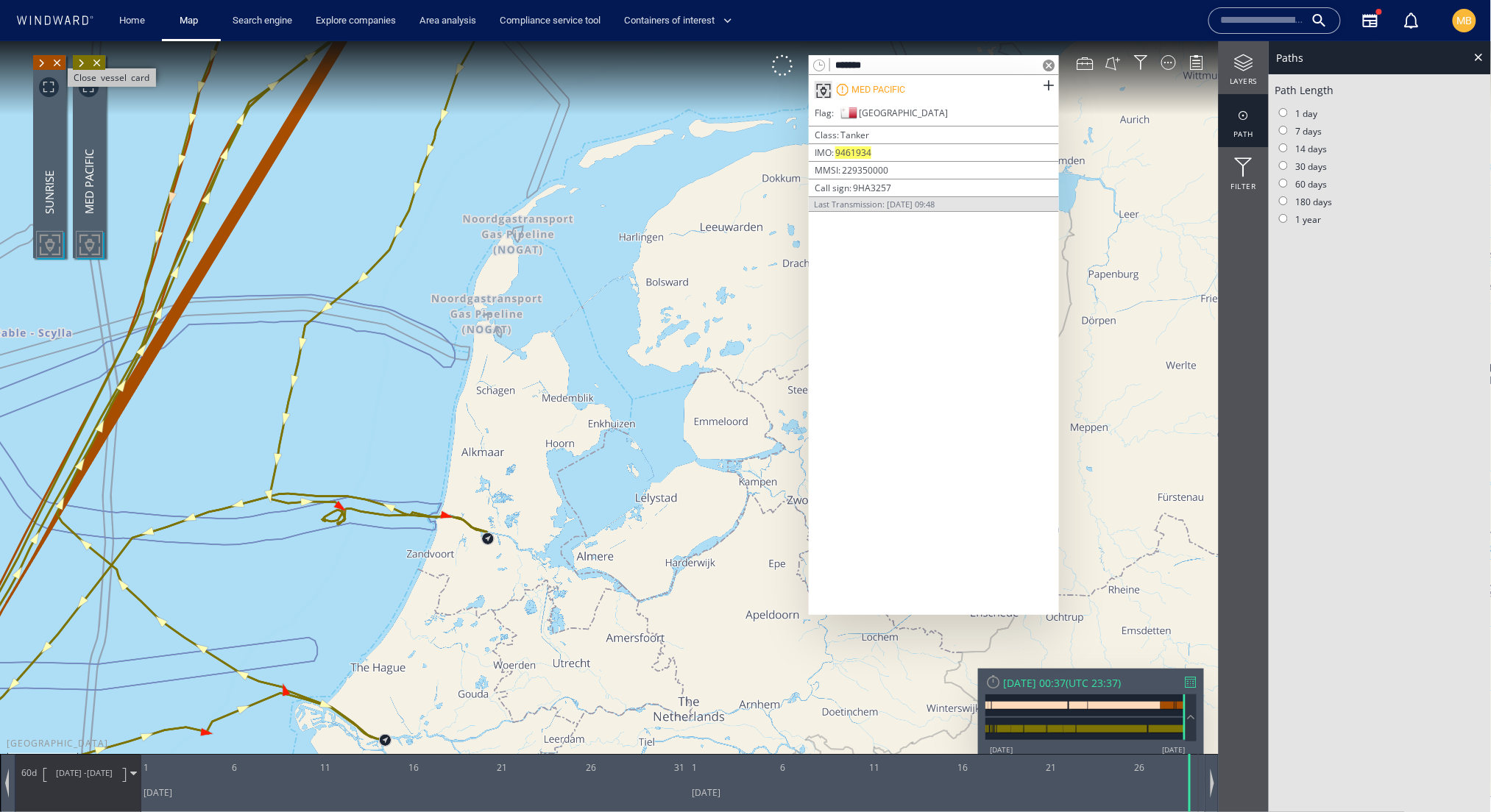
click at [59, 59] on span "Close vessel card" at bounding box center [58, 62] width 16 height 15
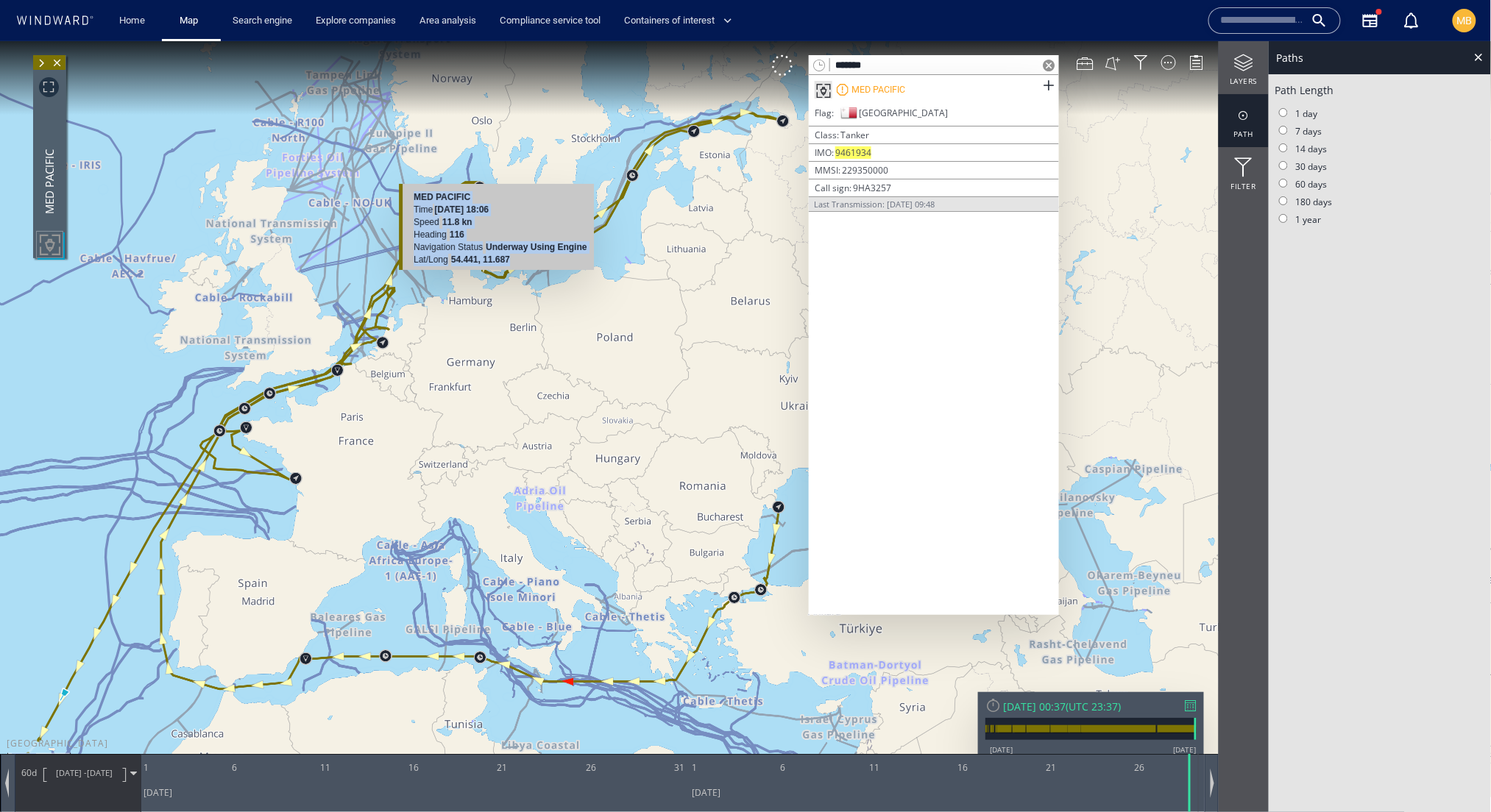
drag, startPoint x: 658, startPoint y: 257, endPoint x: 547, endPoint y: 370, distance: 158.4
click at [548, 370] on div "300km © Mapbox © OpenStreetMap Improve this map MED PACIFIC Time 12 August 2025…" at bounding box center [745, 419] width 1491 height 756
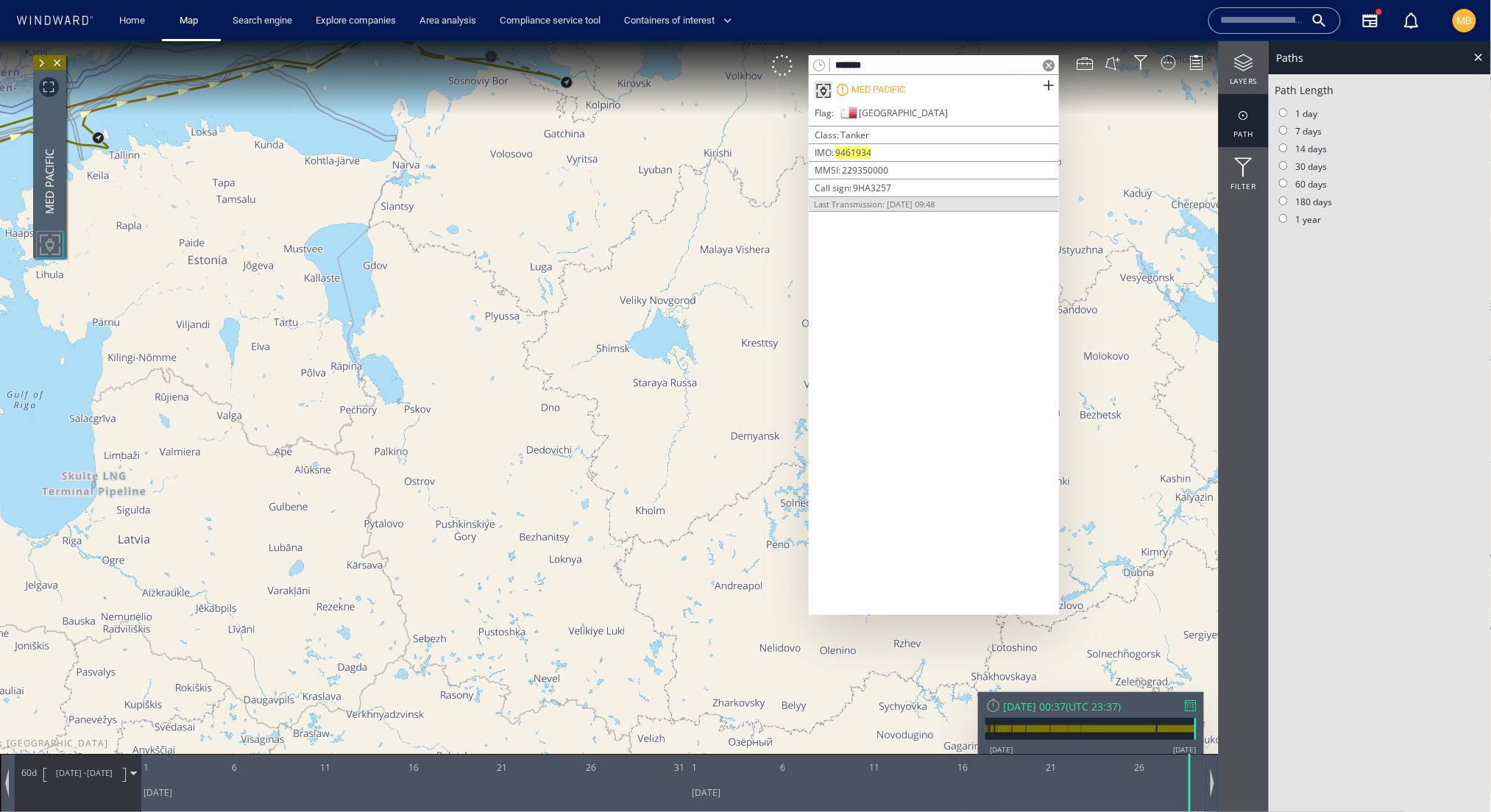
drag, startPoint x: 455, startPoint y: 362, endPoint x: 455, endPoint y: 497, distance: 135.0
click at [455, 497] on canvas "Map" at bounding box center [746, 419] width 1492 height 756
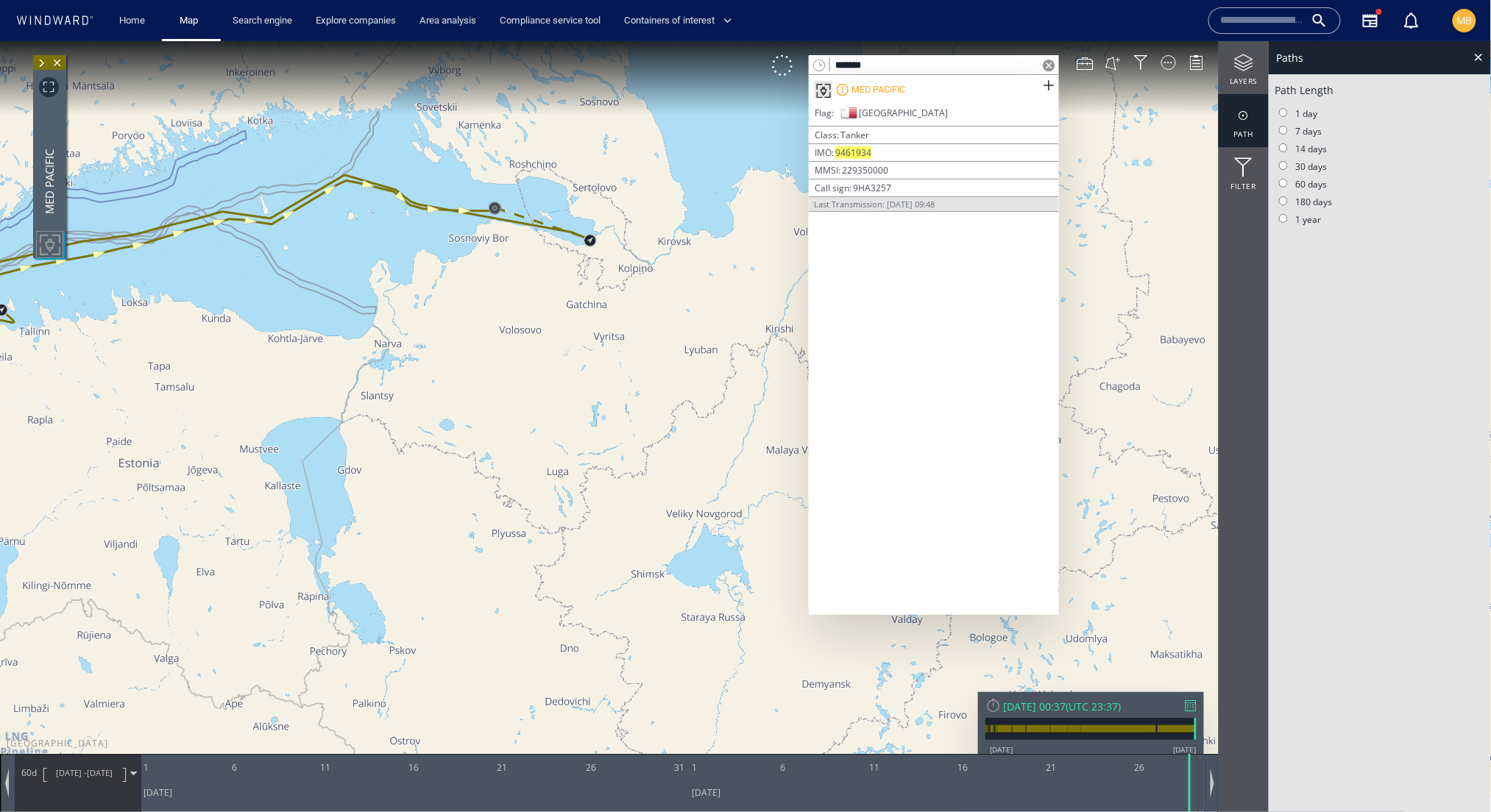
drag, startPoint x: 540, startPoint y: 314, endPoint x: 540, endPoint y: 399, distance: 85.0
click at [540, 399] on canvas "Map" at bounding box center [746, 419] width 1492 height 756
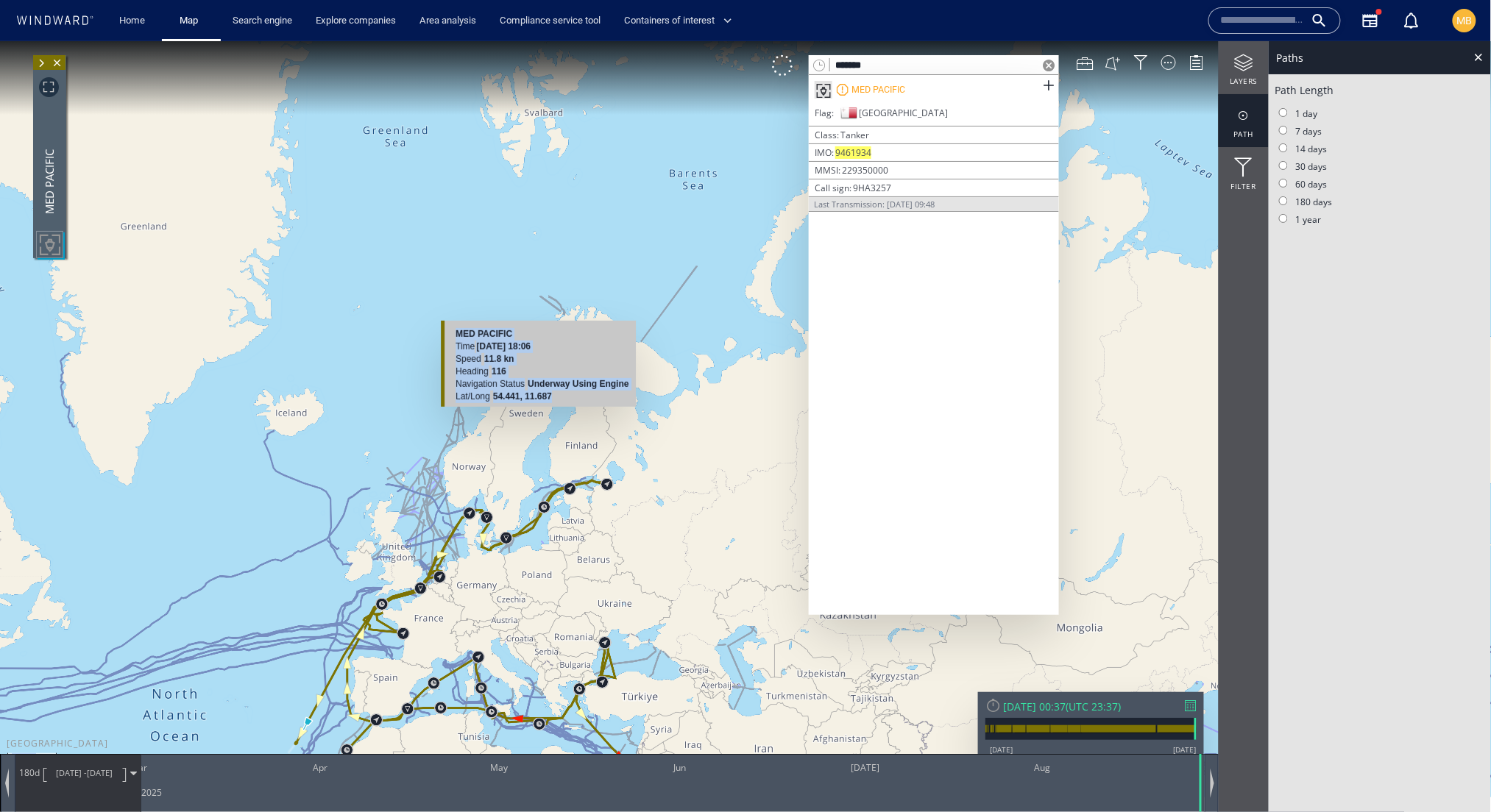
drag, startPoint x: 563, startPoint y: 604, endPoint x: 637, endPoint y: 429, distance: 190.0
click at [637, 429] on canvas "Map" at bounding box center [746, 419] width 1492 height 756
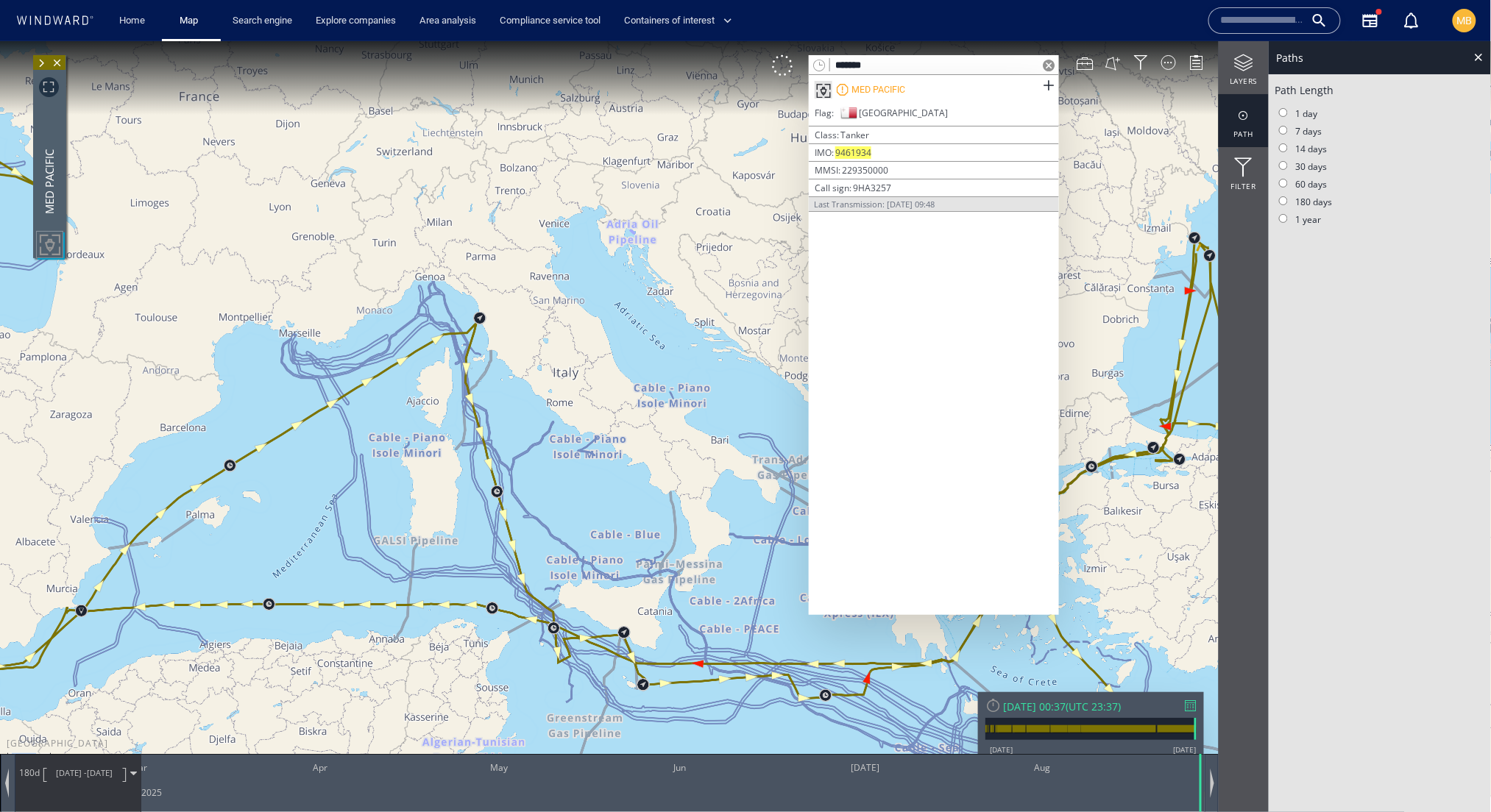
drag, startPoint x: 646, startPoint y: 512, endPoint x: 510, endPoint y: 368, distance: 198.1
click at [511, 368] on canvas "Map" at bounding box center [746, 419] width 1492 height 756
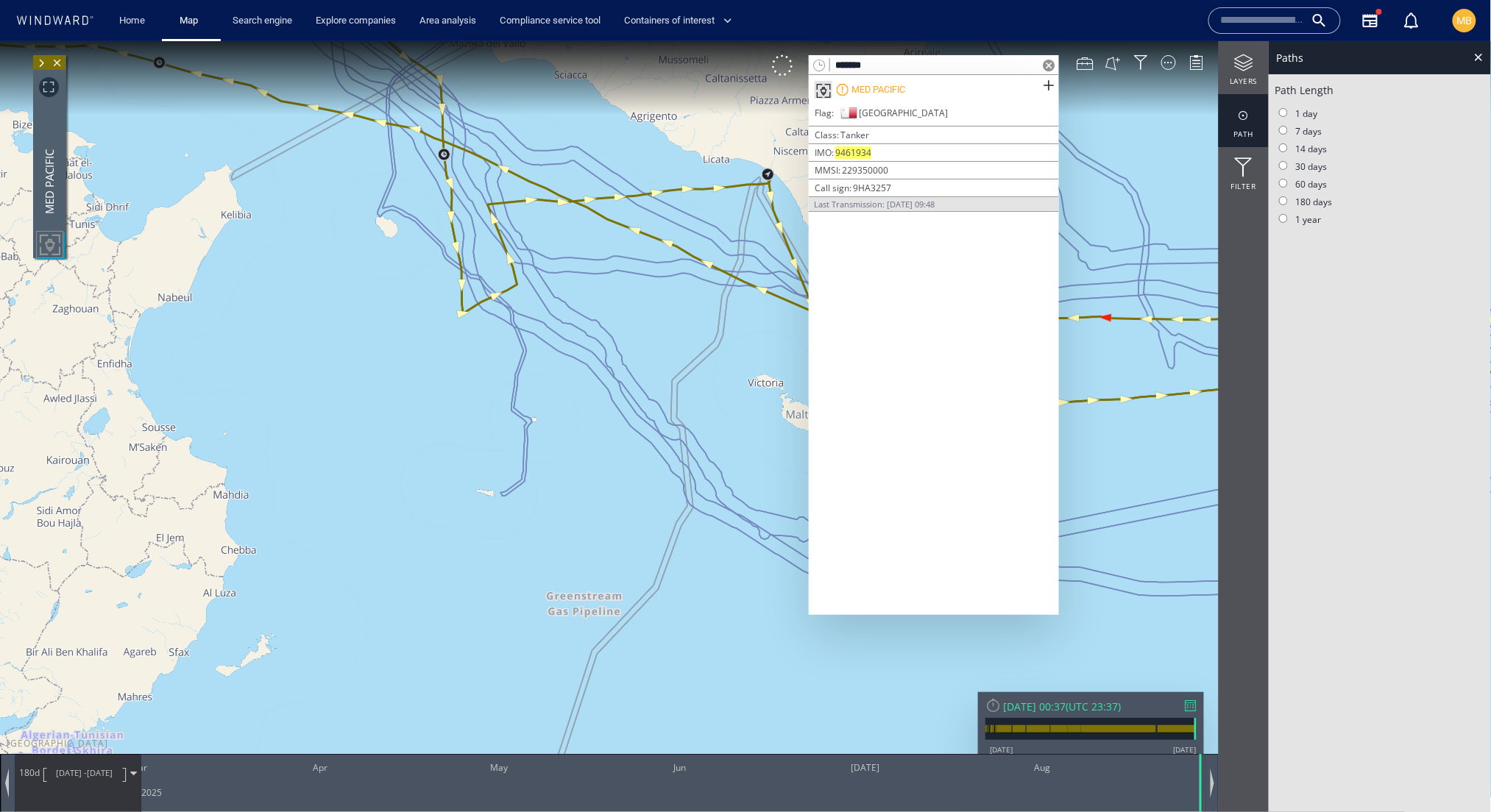
drag, startPoint x: 745, startPoint y: 404, endPoint x: 559, endPoint y: 513, distance: 215.6
click at [563, 510] on canvas "Map" at bounding box center [746, 419] width 1492 height 756
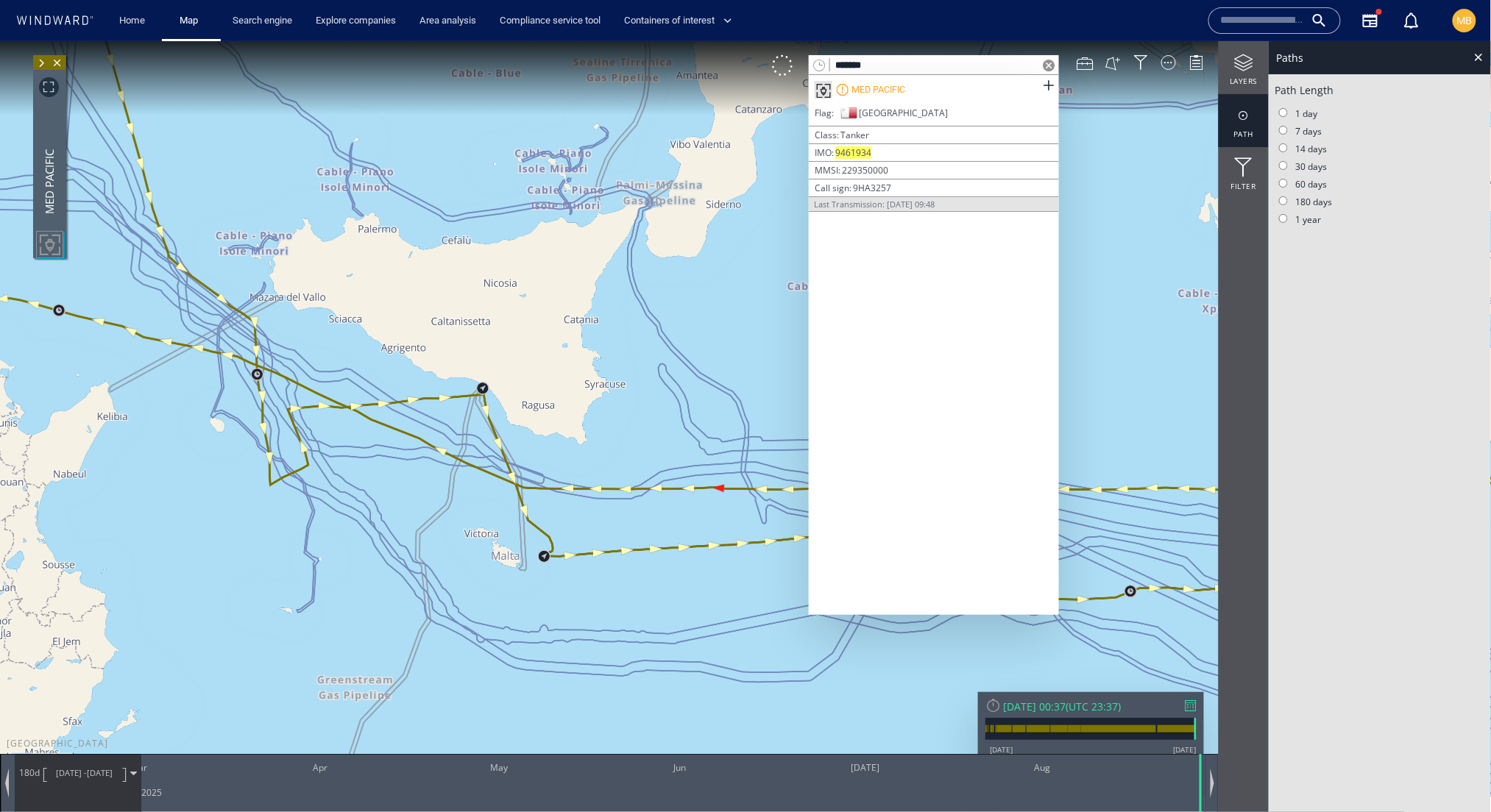
drag, startPoint x: 323, startPoint y: 503, endPoint x: 519, endPoint y: 538, distance: 199.1
click at [519, 538] on canvas "Map" at bounding box center [746, 419] width 1492 height 756
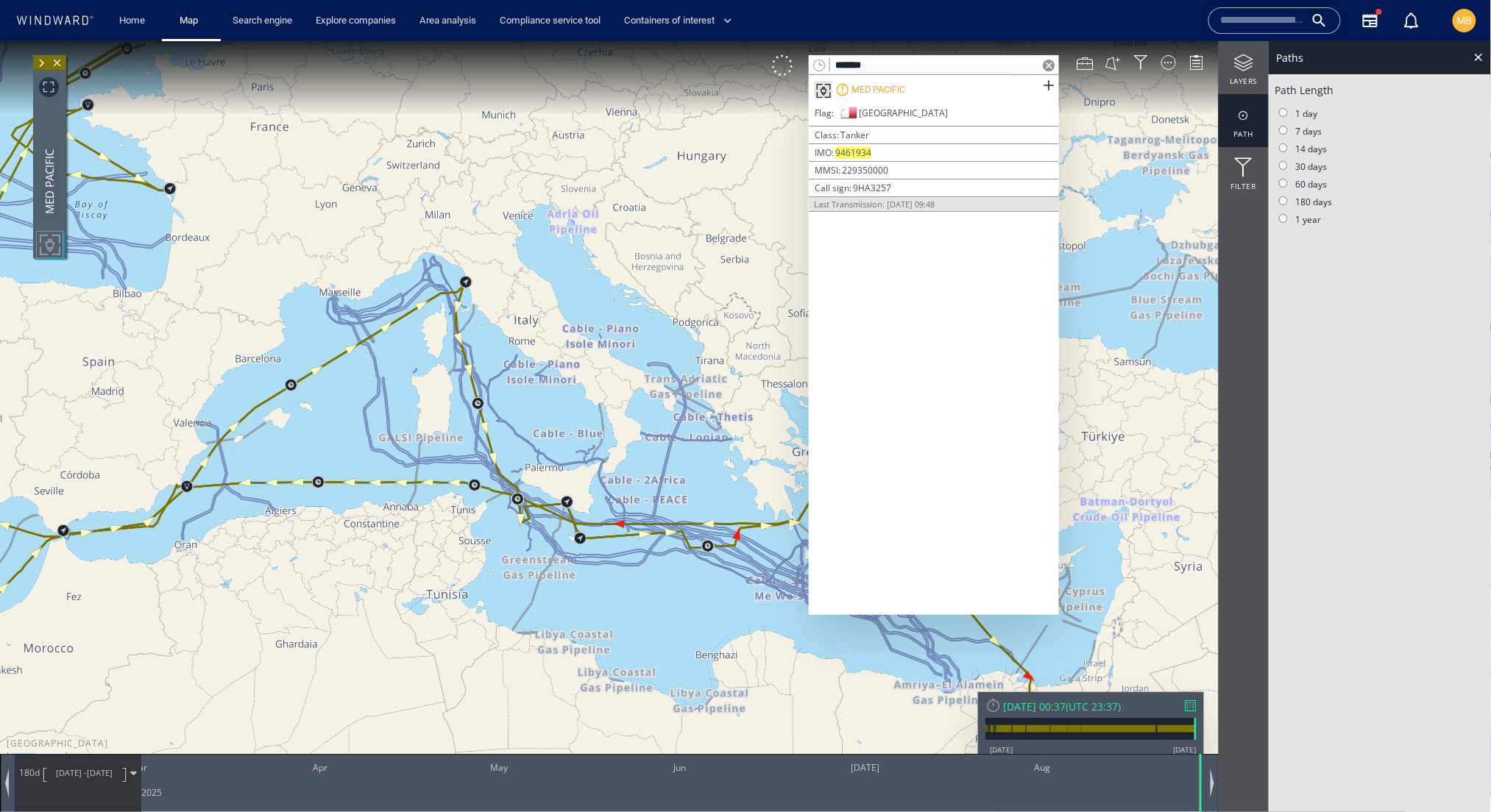
drag, startPoint x: 246, startPoint y: 545, endPoint x: 428, endPoint y: 560, distance: 182.6
click at [428, 560] on canvas "Map" at bounding box center [746, 419] width 1492 height 756
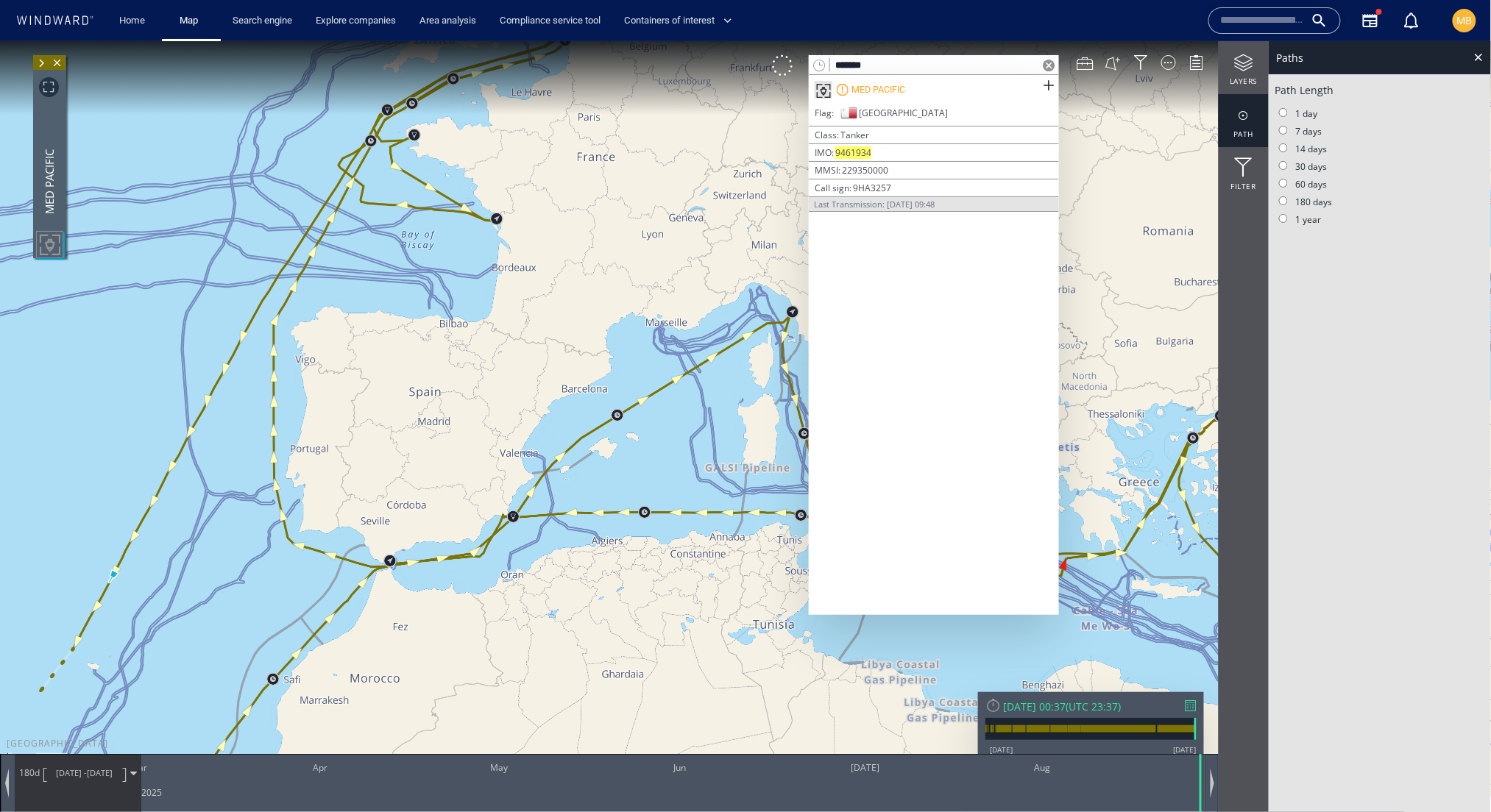
drag, startPoint x: 628, startPoint y: 531, endPoint x: 349, endPoint y: 503, distance: 280.4
click at [349, 503] on canvas "Map" at bounding box center [746, 419] width 1492 height 756
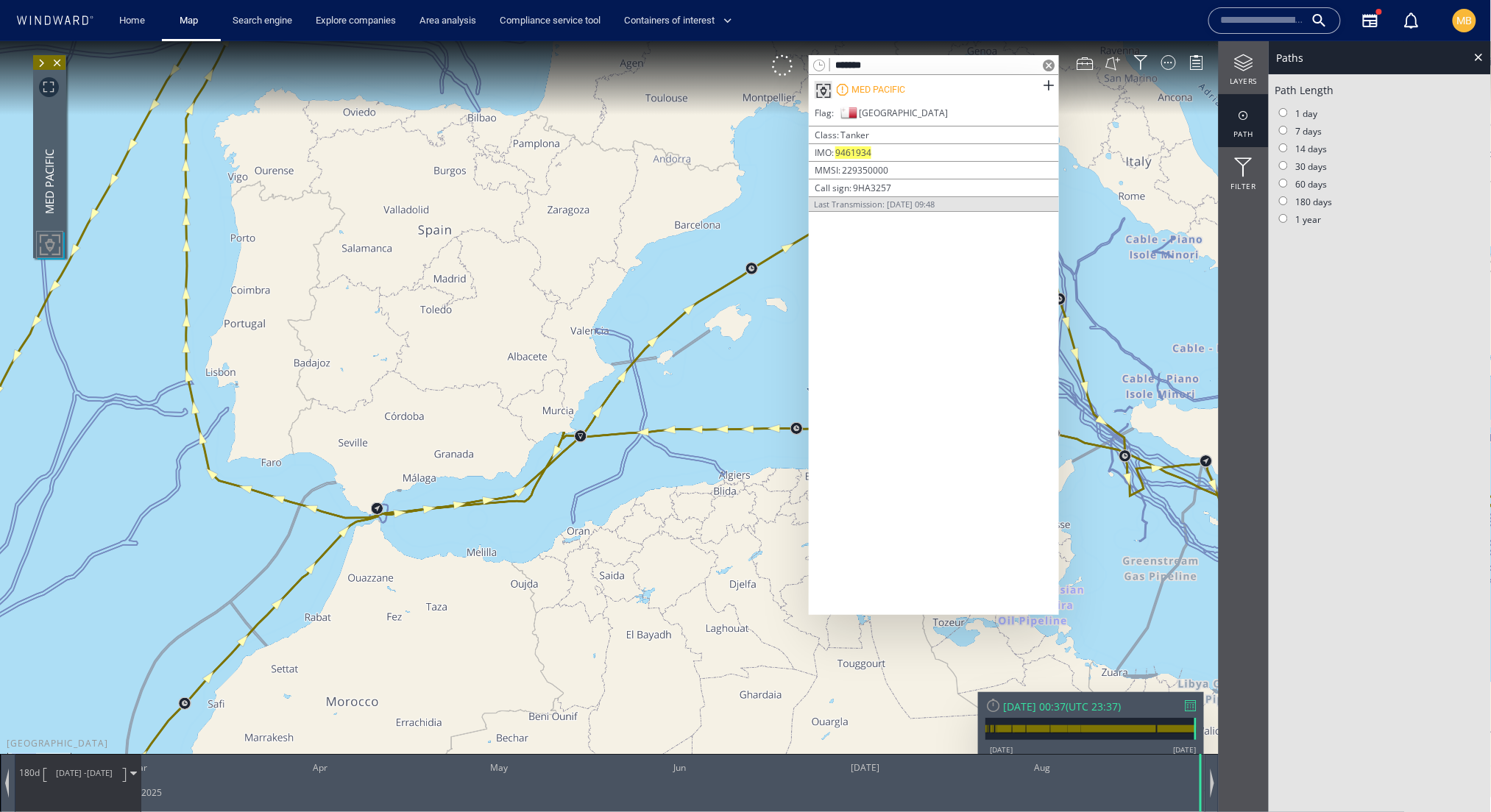
drag, startPoint x: 461, startPoint y: 408, endPoint x: 418, endPoint y: 484, distance: 87.3
click at [425, 473] on canvas "Map" at bounding box center [746, 419] width 1492 height 756
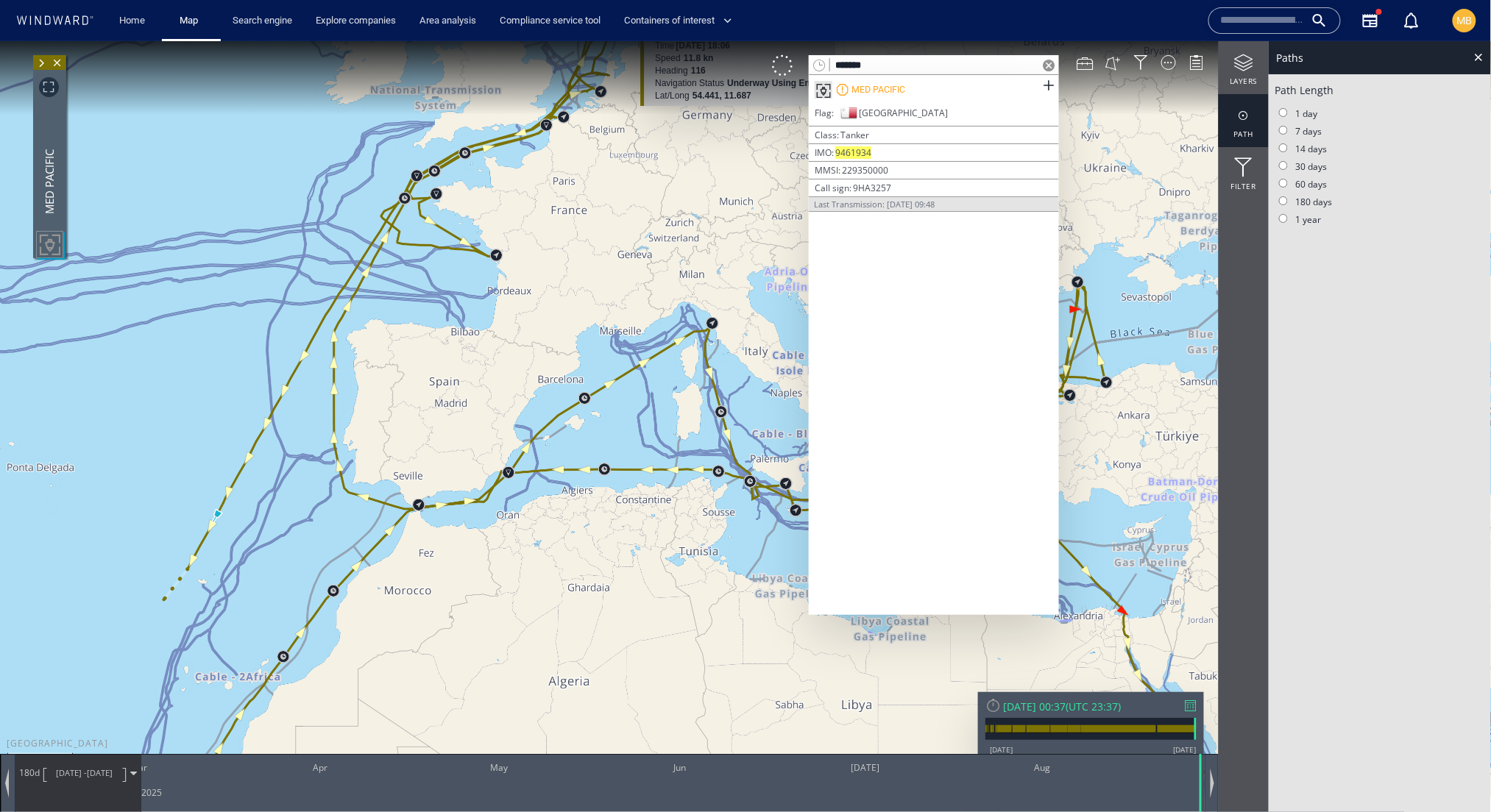
drag, startPoint x: 911, startPoint y: 60, endPoint x: 807, endPoint y: 65, distance: 104.1
click at [809, 64] on div "*******" at bounding box center [933, 64] width 250 height 20
paste input "text"
type input "*******"
click at [1040, 86] on span at bounding box center [1048, 85] width 18 height 18
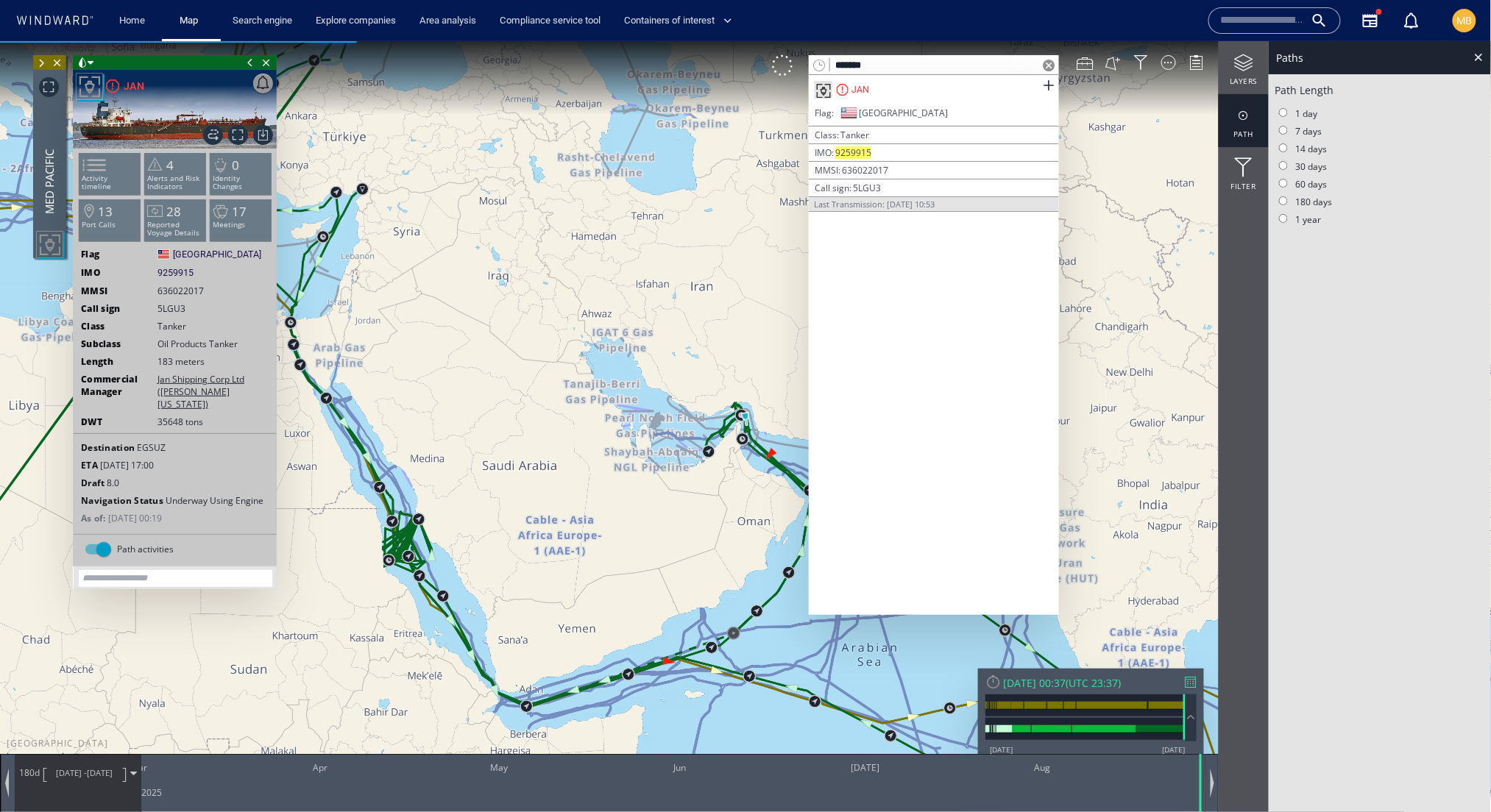
drag, startPoint x: 639, startPoint y: 560, endPoint x: 505, endPoint y: 560, distance: 134.0
click at [510, 560] on canvas "Map" at bounding box center [746, 419] width 1492 height 756
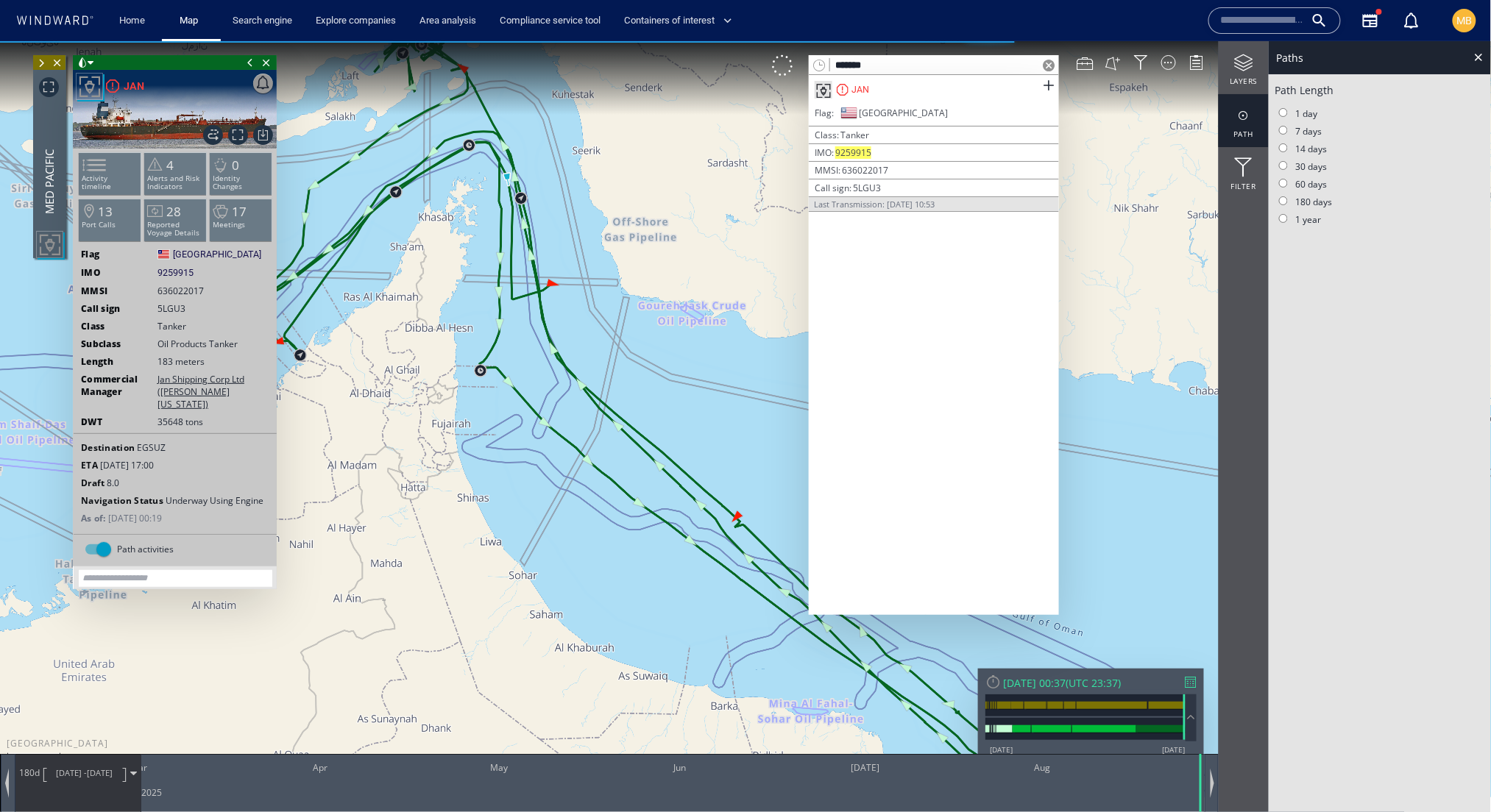
drag, startPoint x: 553, startPoint y: 318, endPoint x: 563, endPoint y: 401, distance: 83.6
click at [563, 401] on canvas "Map" at bounding box center [746, 419] width 1492 height 756
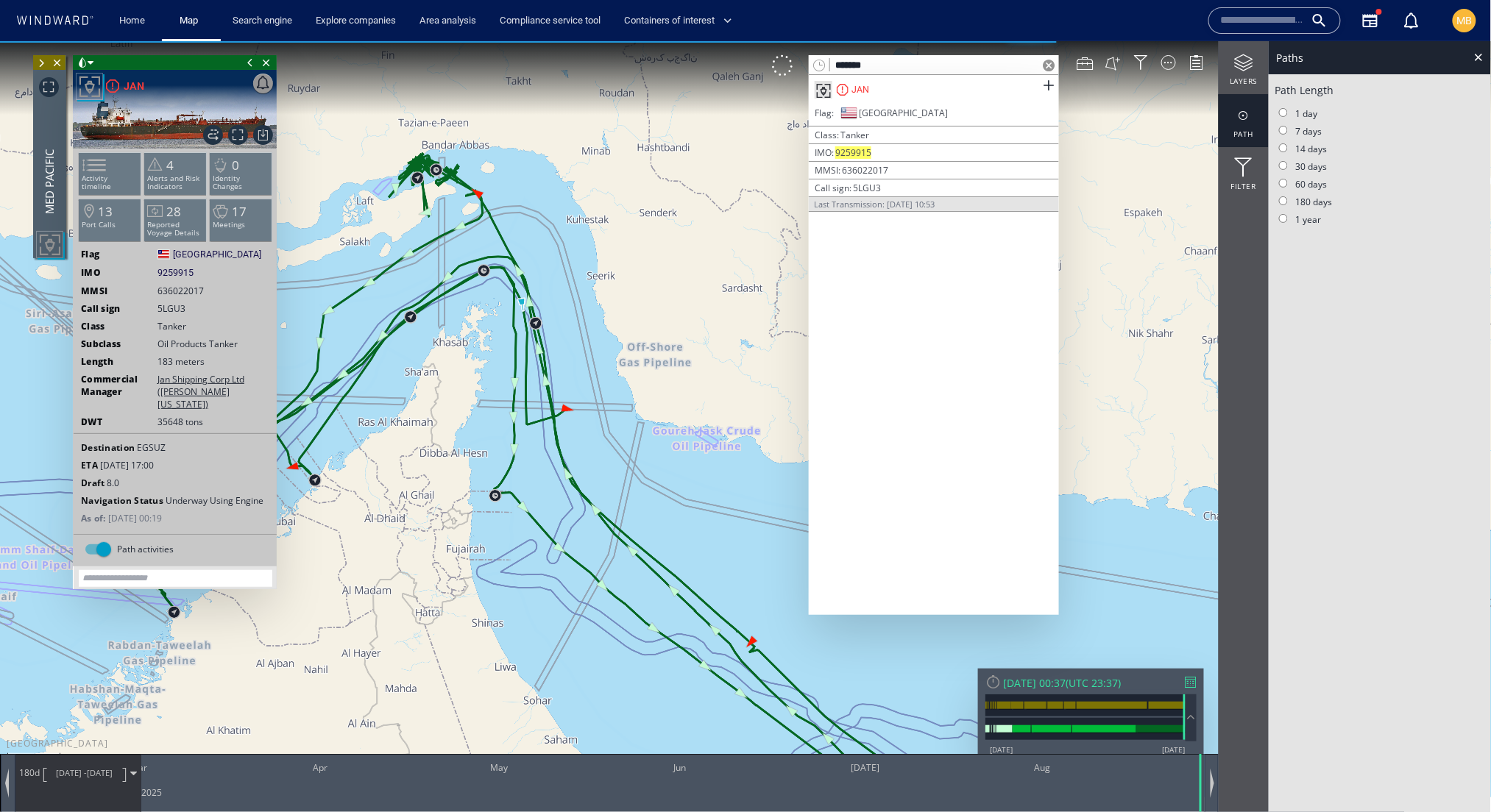
drag, startPoint x: 529, startPoint y: 359, endPoint x: 575, endPoint y: 429, distance: 83.8
click at [577, 430] on canvas "Map" at bounding box center [746, 419] width 1492 height 756
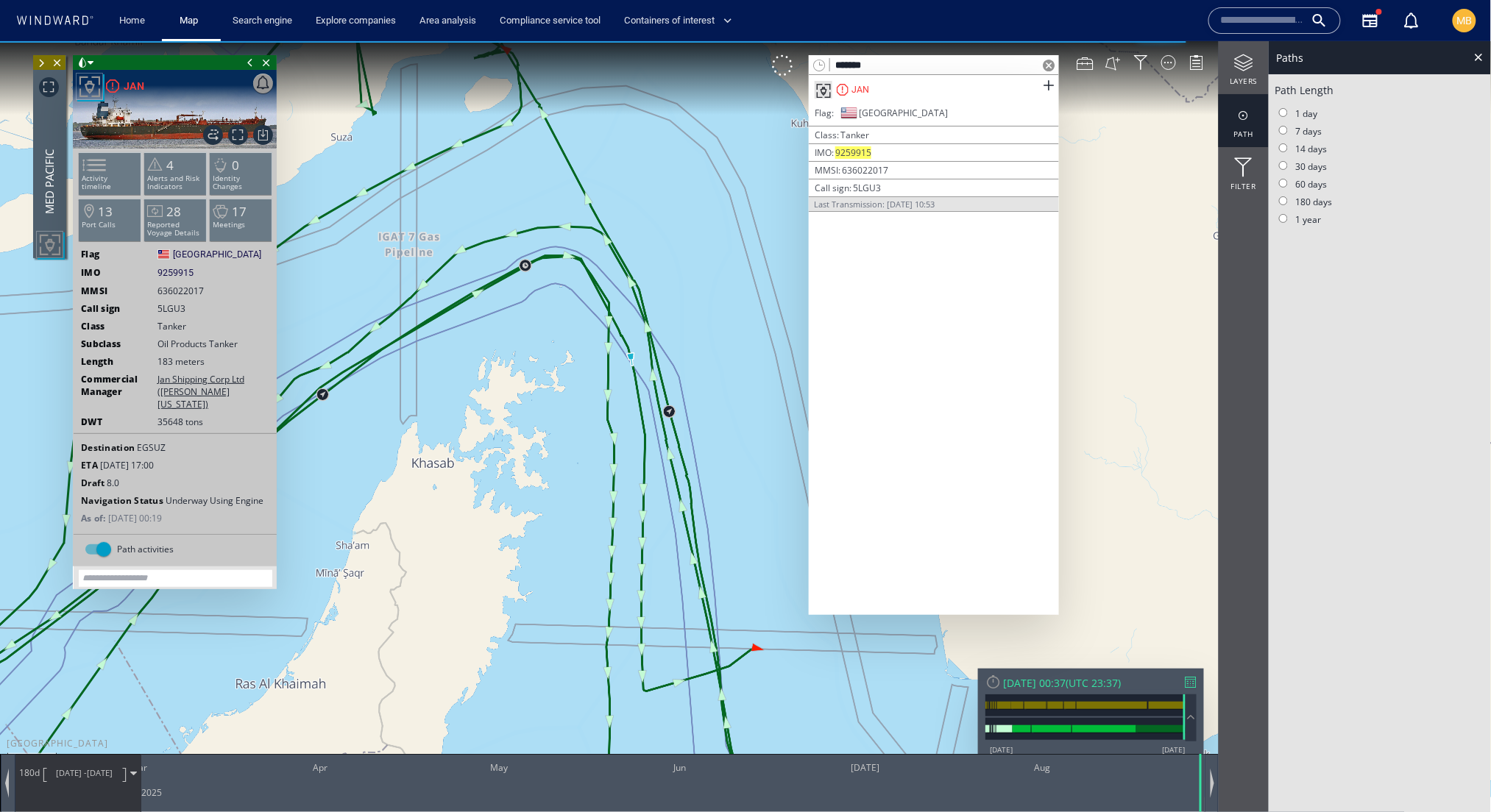
drag, startPoint x: 493, startPoint y: 307, endPoint x: 544, endPoint y: 520, distance: 219.0
click at [544, 510] on canvas "Map" at bounding box center [746, 419] width 1492 height 756
click at [545, 517] on canvas "Map" at bounding box center [746, 419] width 1492 height 756
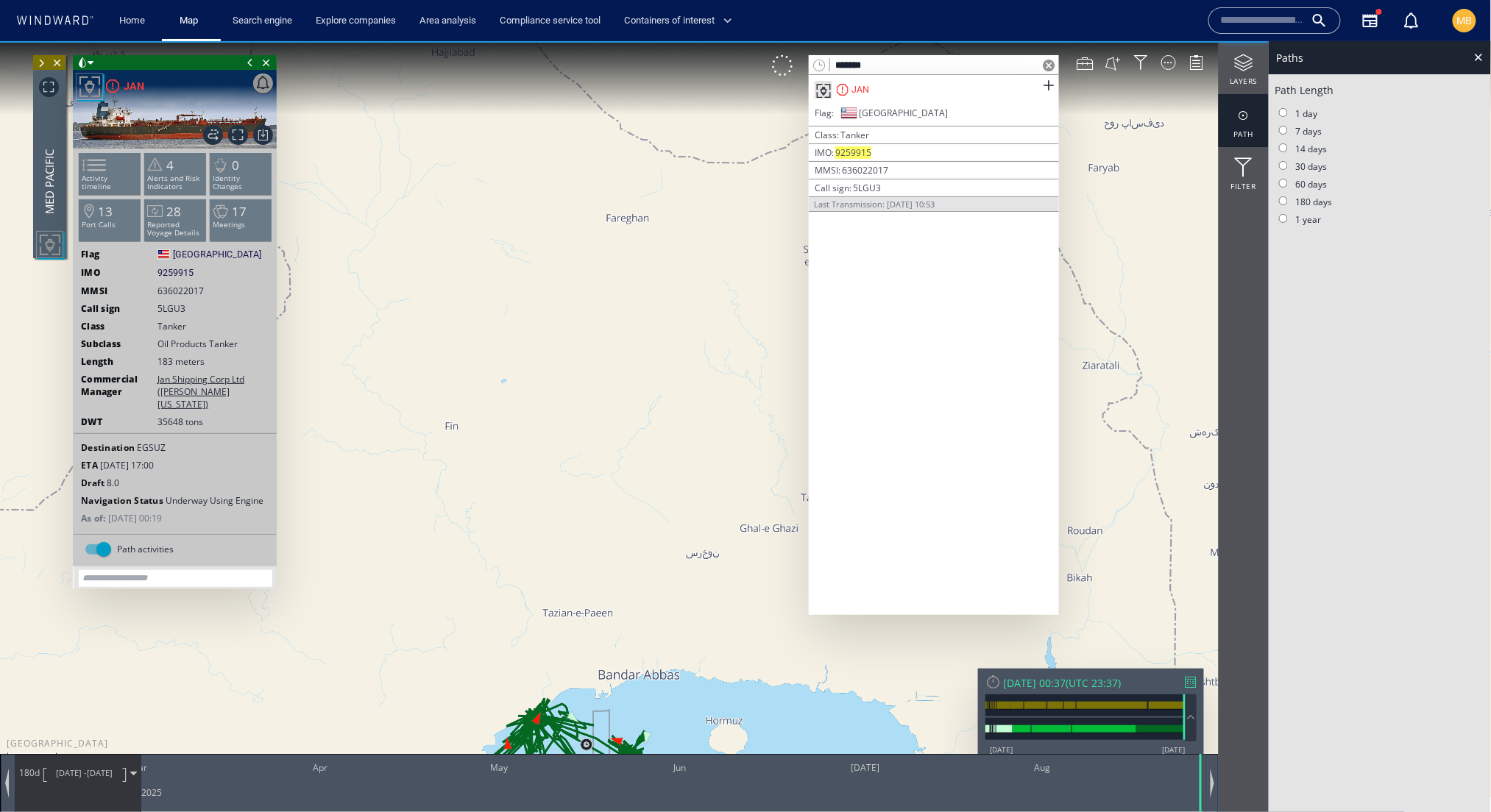
drag, startPoint x: 543, startPoint y: 517, endPoint x: 519, endPoint y: 397, distance: 122.4
click at [519, 397] on canvas "Map" at bounding box center [746, 419] width 1492 height 756
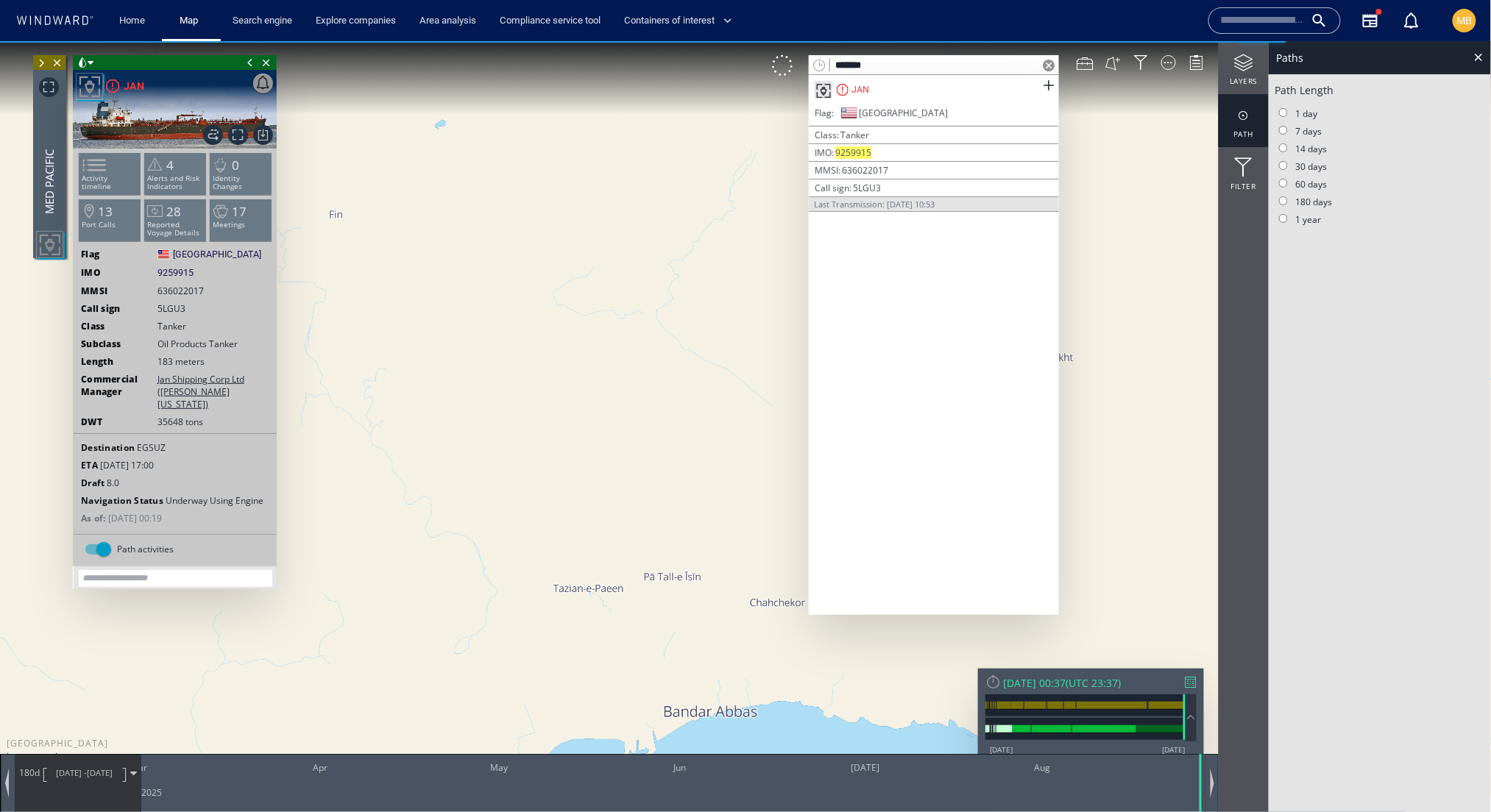
click at [524, 411] on canvas "Map" at bounding box center [746, 419] width 1492 height 756
drag, startPoint x: 524, startPoint y: 412, endPoint x: 517, endPoint y: 136, distance: 276.1
click at [518, 137] on canvas "Map" at bounding box center [746, 419] width 1492 height 756
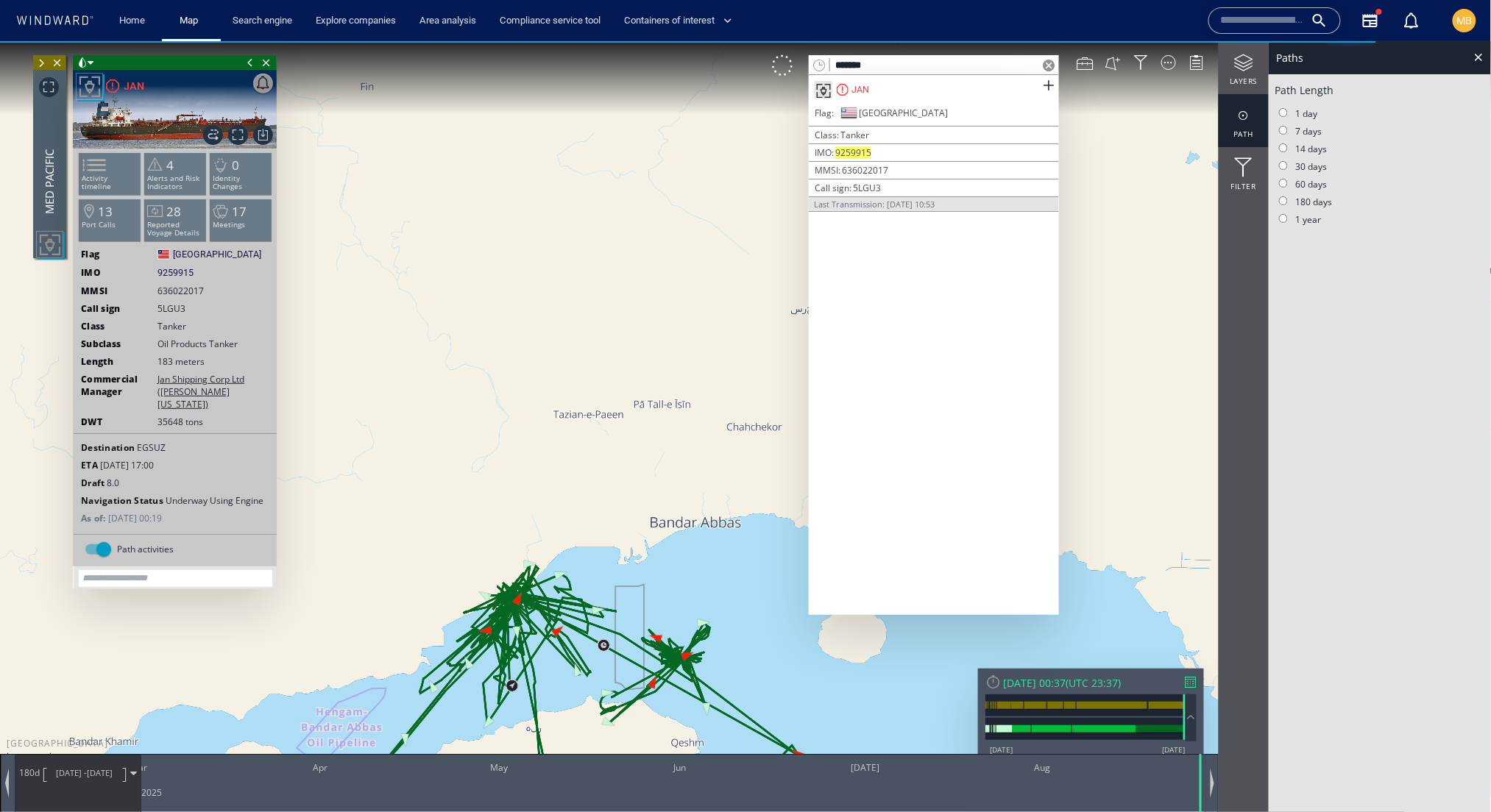
drag, startPoint x: 535, startPoint y: 414, endPoint x: 510, endPoint y: 165, distance: 250.3
click at [510, 165] on canvas "Map" at bounding box center [746, 419] width 1492 height 756
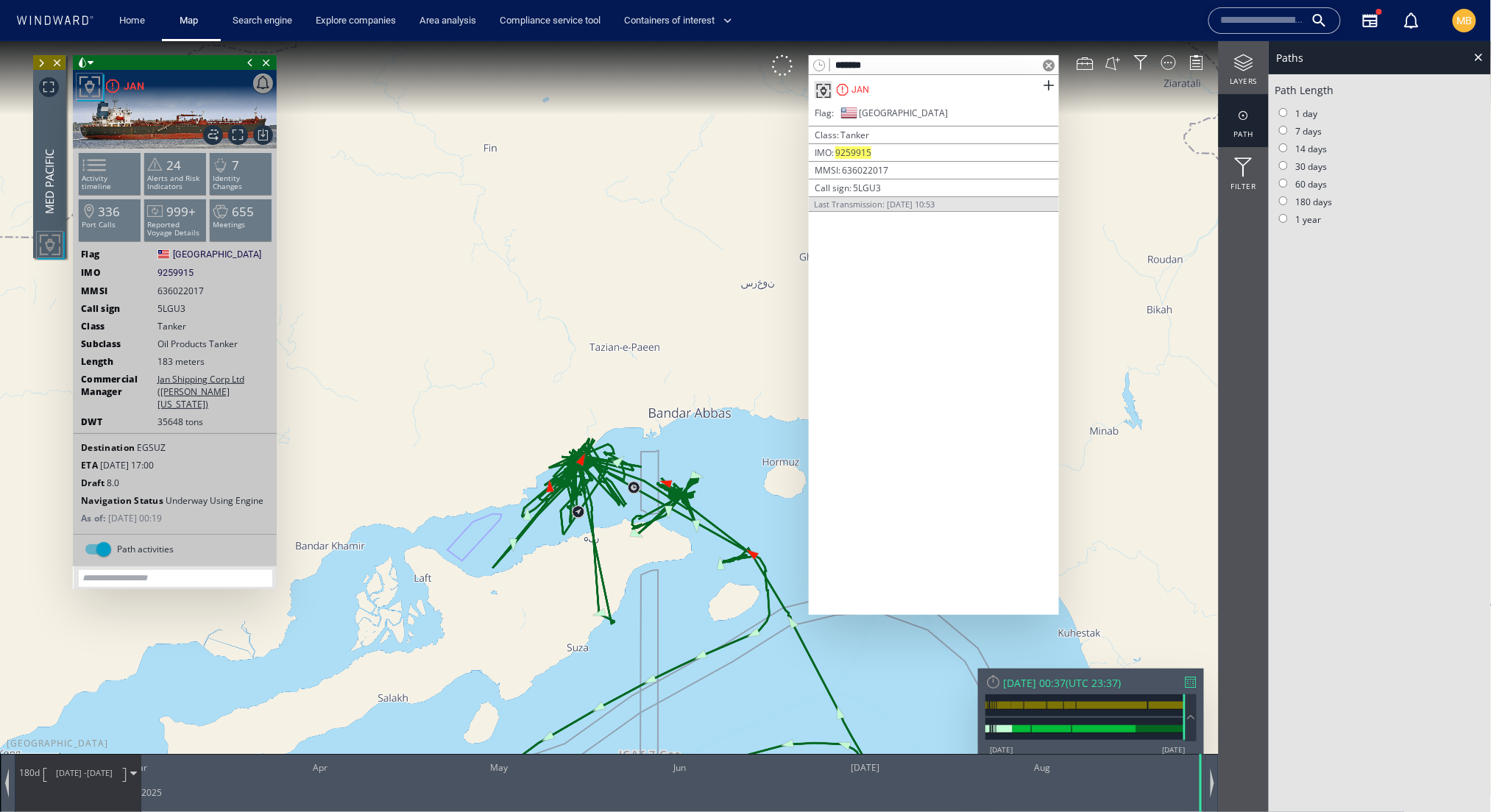
drag, startPoint x: 734, startPoint y: 703, endPoint x: 666, endPoint y: 564, distance: 154.7
click at [666, 564] on canvas "Map" at bounding box center [746, 419] width 1492 height 756
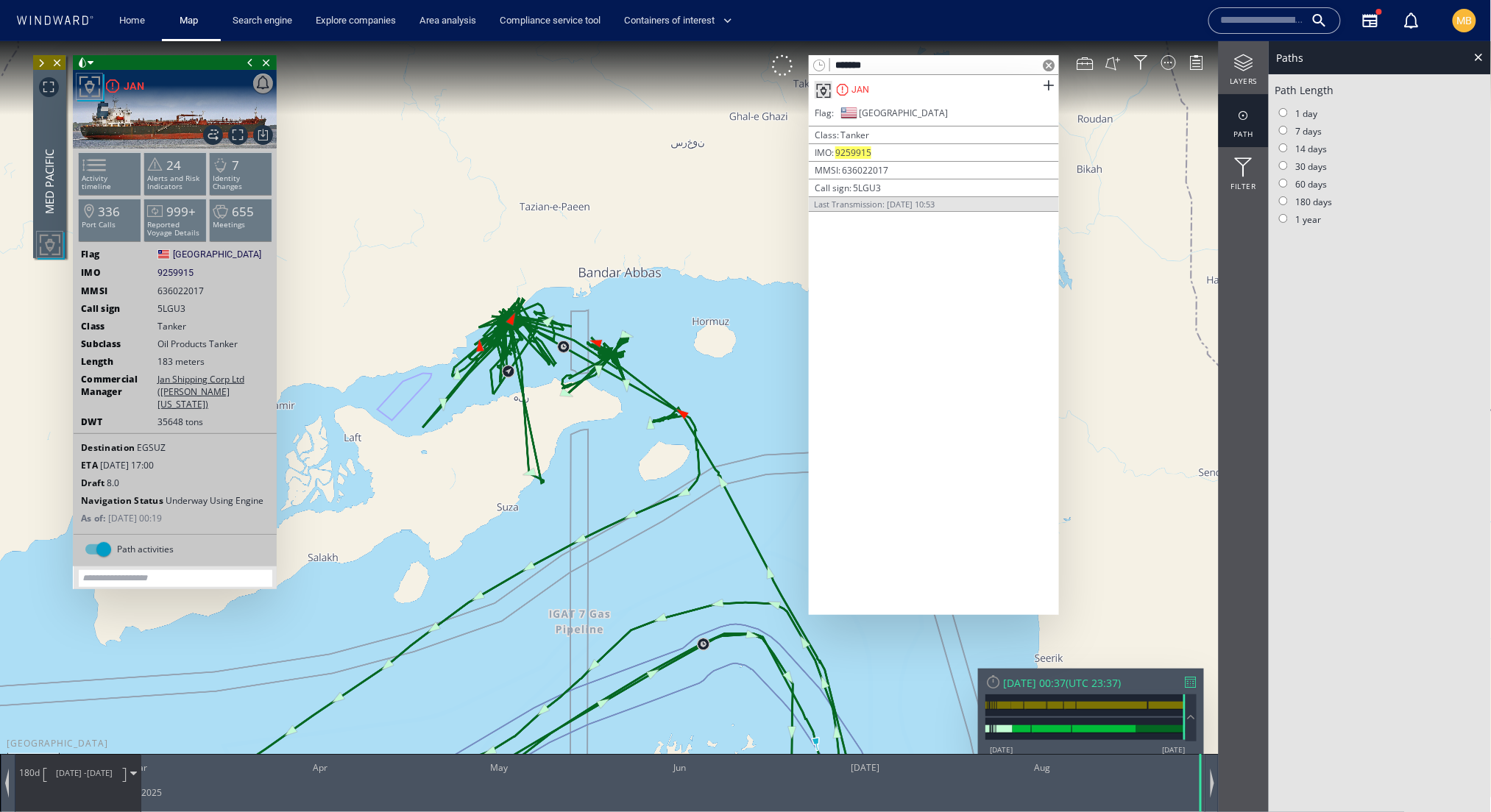
drag, startPoint x: 669, startPoint y: 580, endPoint x: 671, endPoint y: 521, distance: 59.0
click at [671, 521] on canvas "Map" at bounding box center [746, 419] width 1492 height 756
